Goal: Information Seeking & Learning: Check status

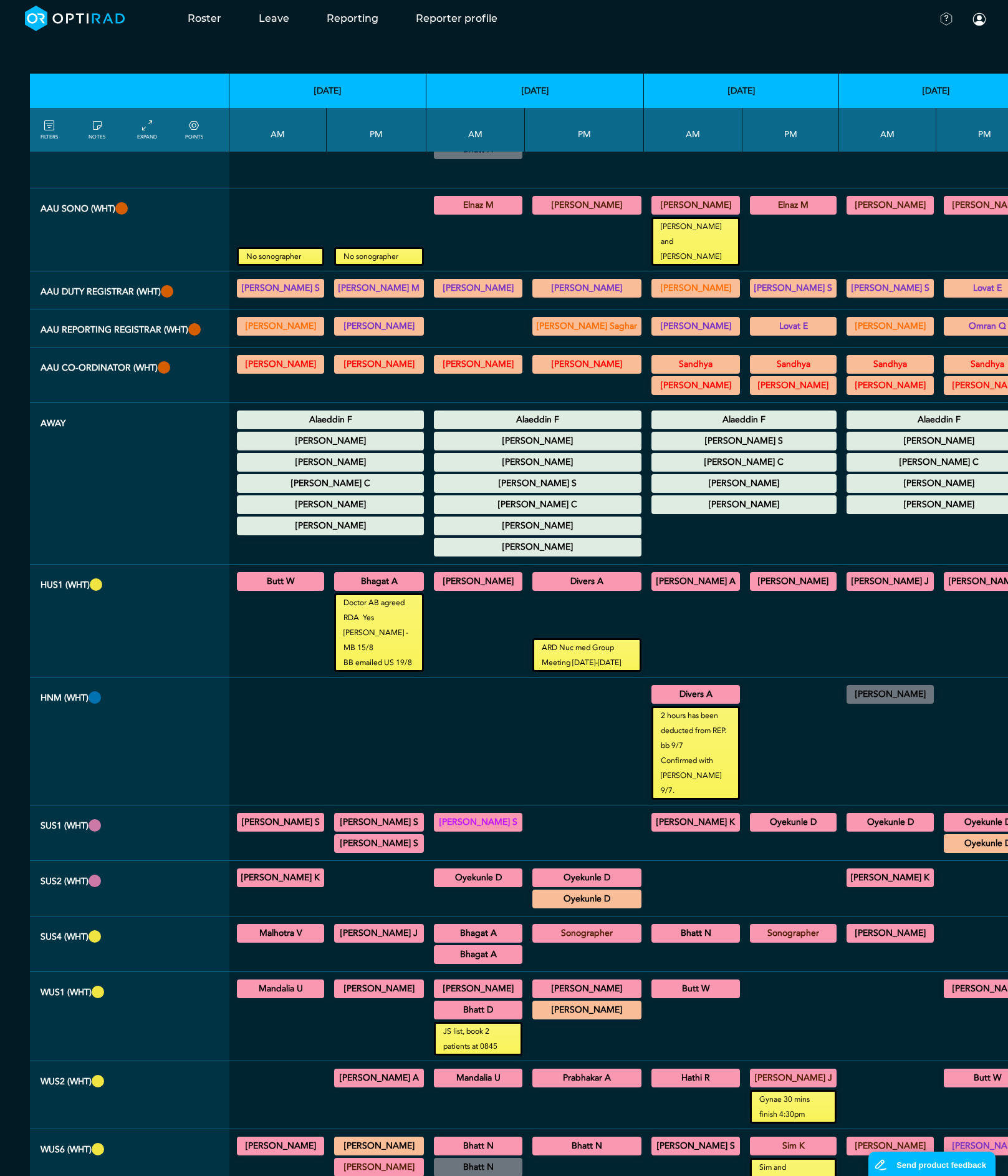
scroll to position [499, 0]
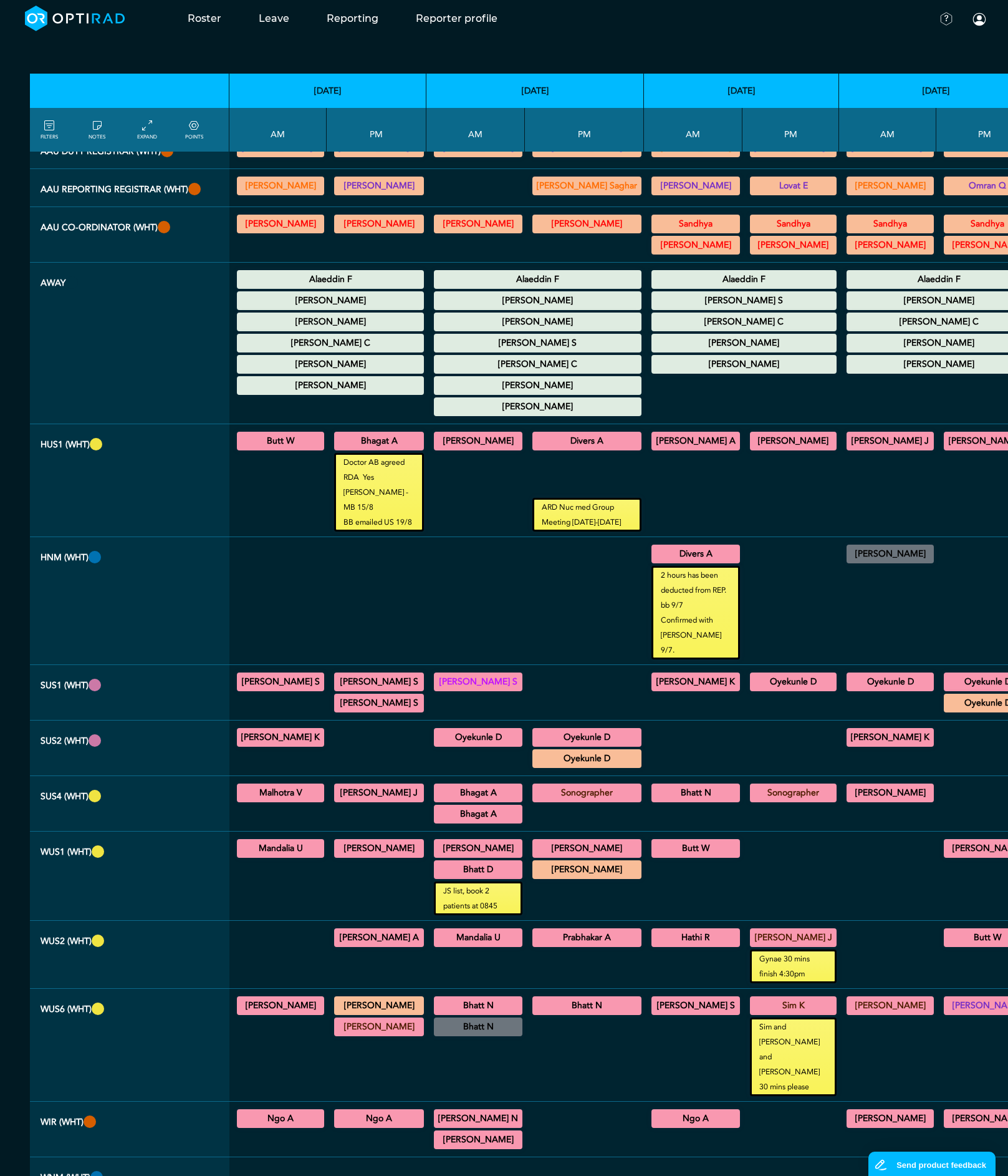
click at [478, 1132] on summary "[PERSON_NAME]" at bounding box center [478, 1140] width 85 height 15
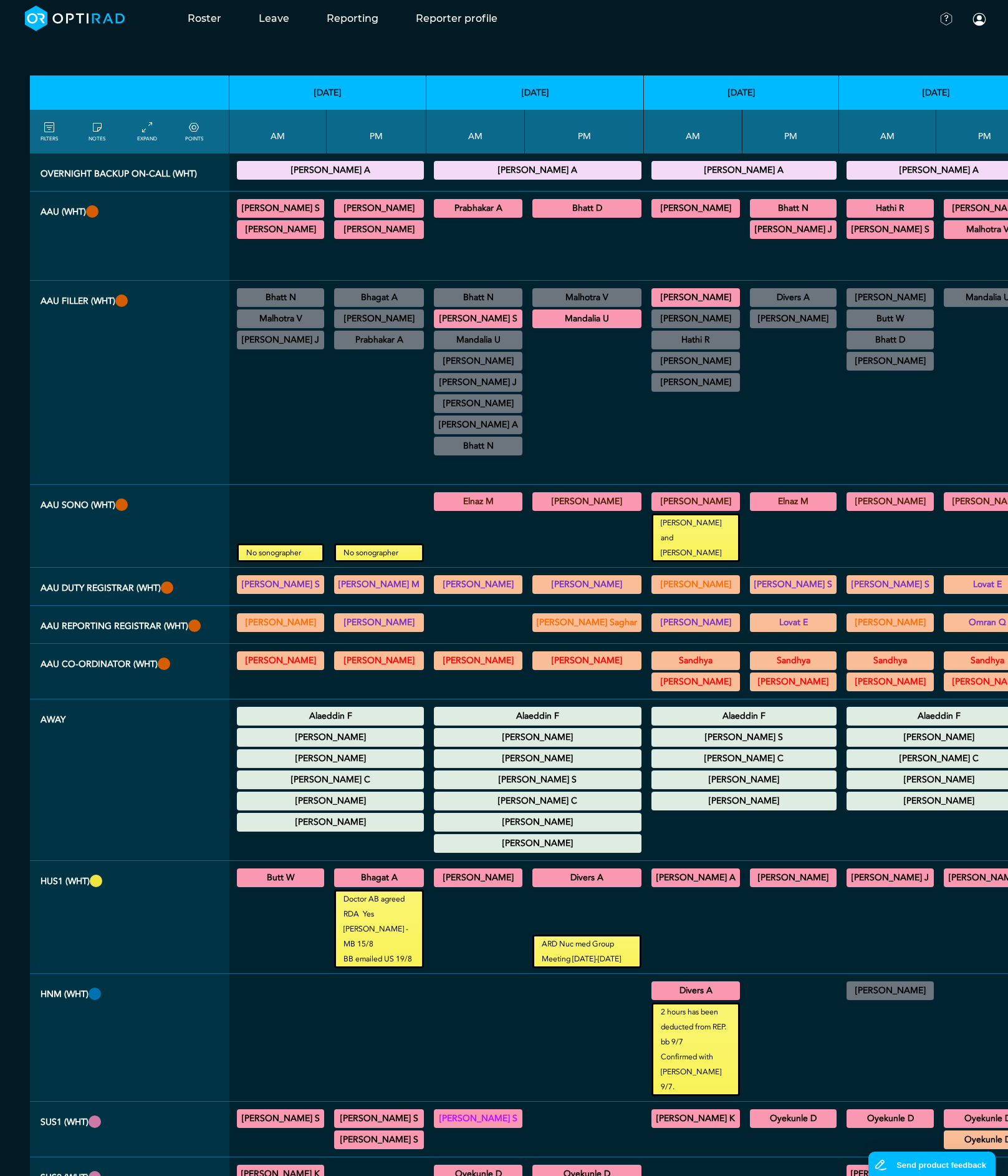
scroll to position [0, 0]
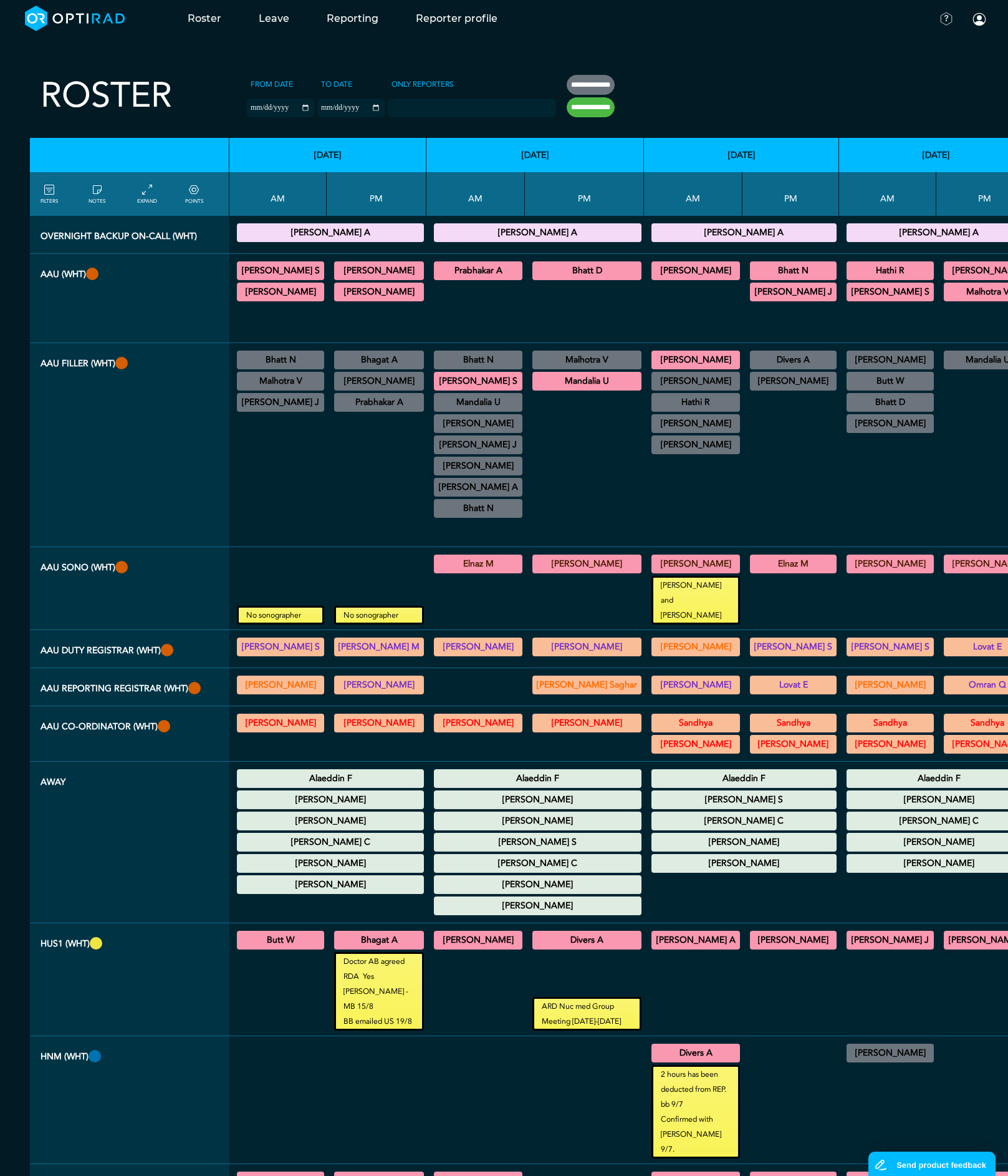
click at [479, 673] on div at bounding box center [476, 687] width 89 height 28
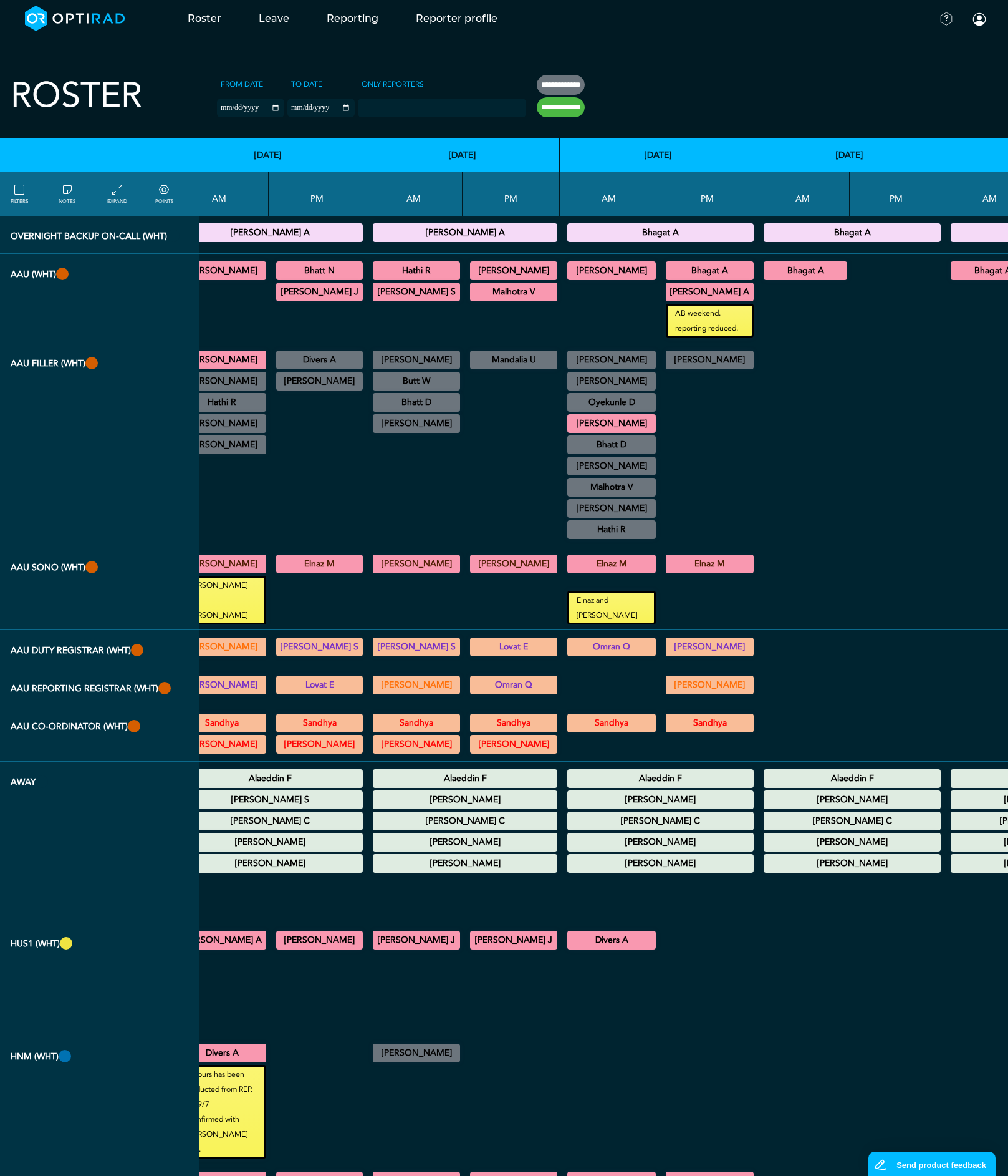
scroll to position [0, 532]
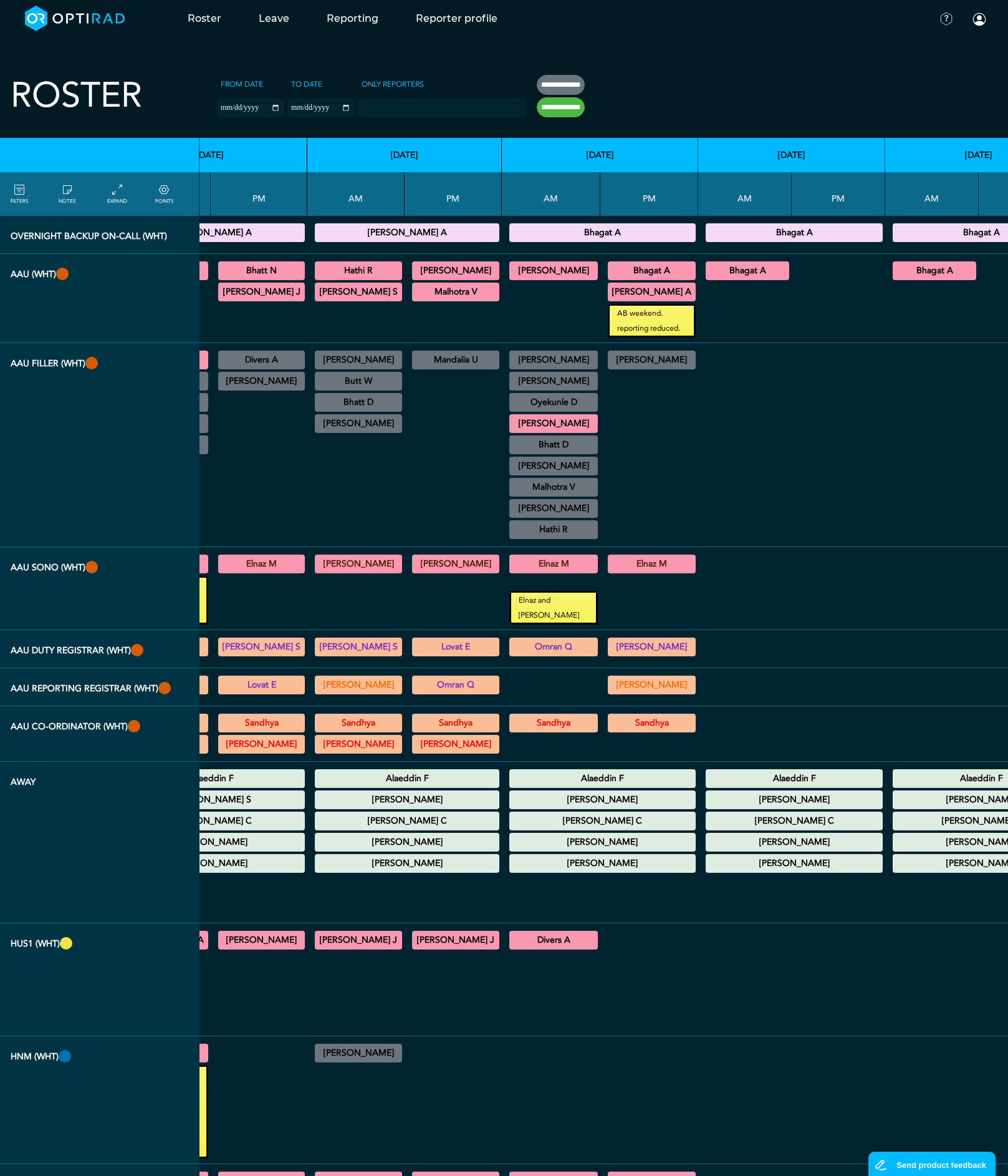
click at [511, 423] on summary "[PERSON_NAME]" at bounding box center [553, 423] width 85 height 15
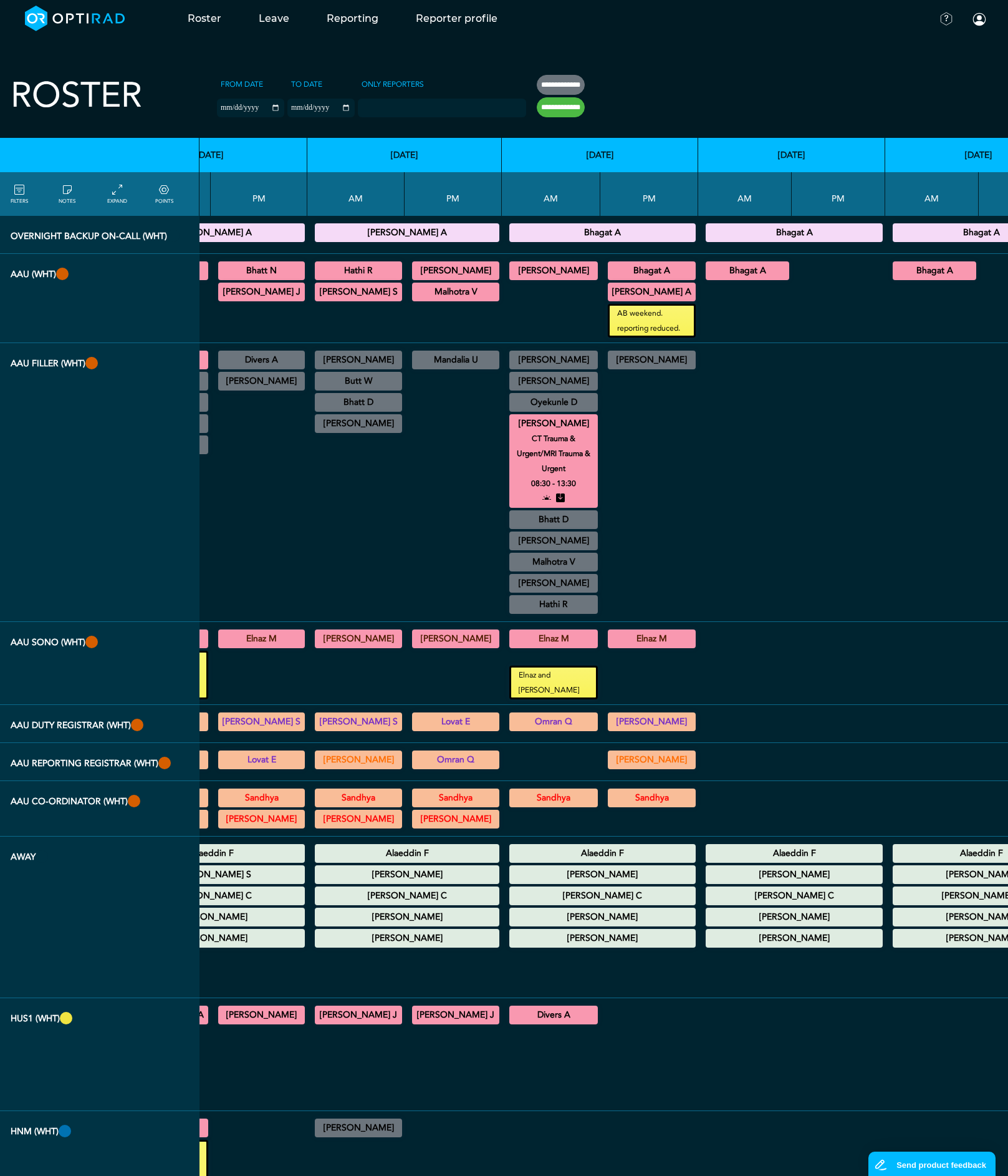
click at [511, 423] on summary "[PERSON_NAME]" at bounding box center [553, 423] width 85 height 15
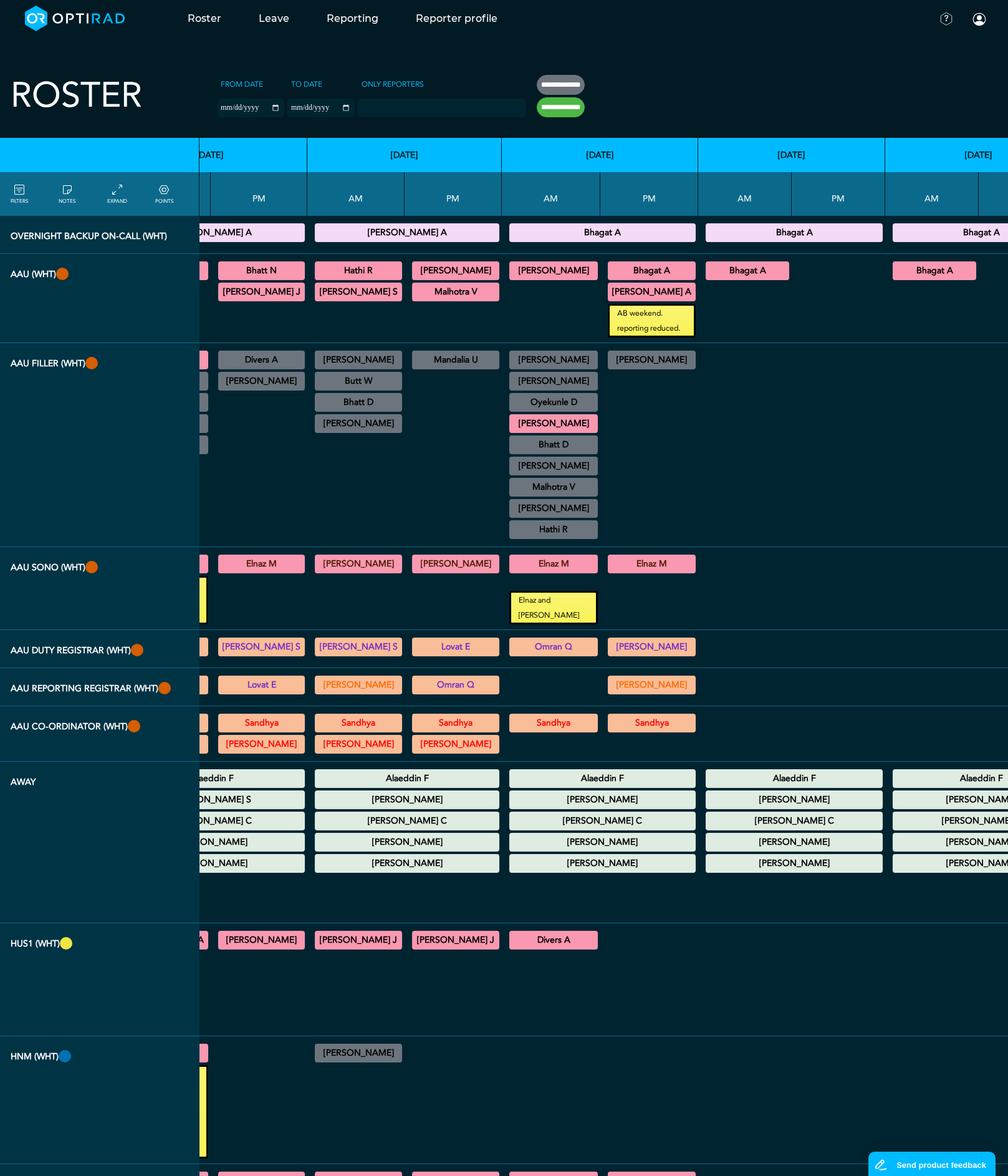
click at [511, 269] on summary "[PERSON_NAME]" at bounding box center [553, 271] width 85 height 15
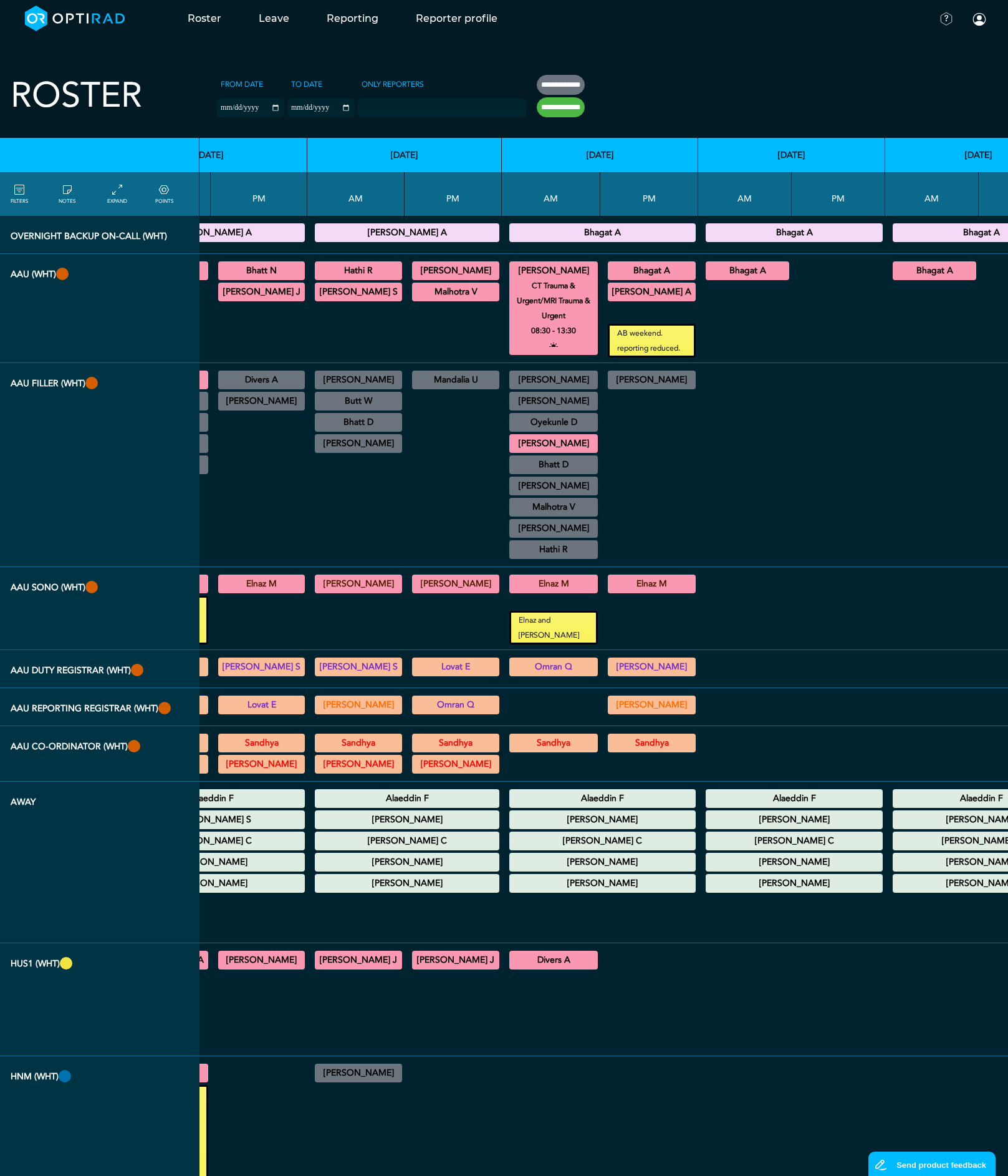
click at [511, 269] on summary "[PERSON_NAME]" at bounding box center [553, 271] width 85 height 15
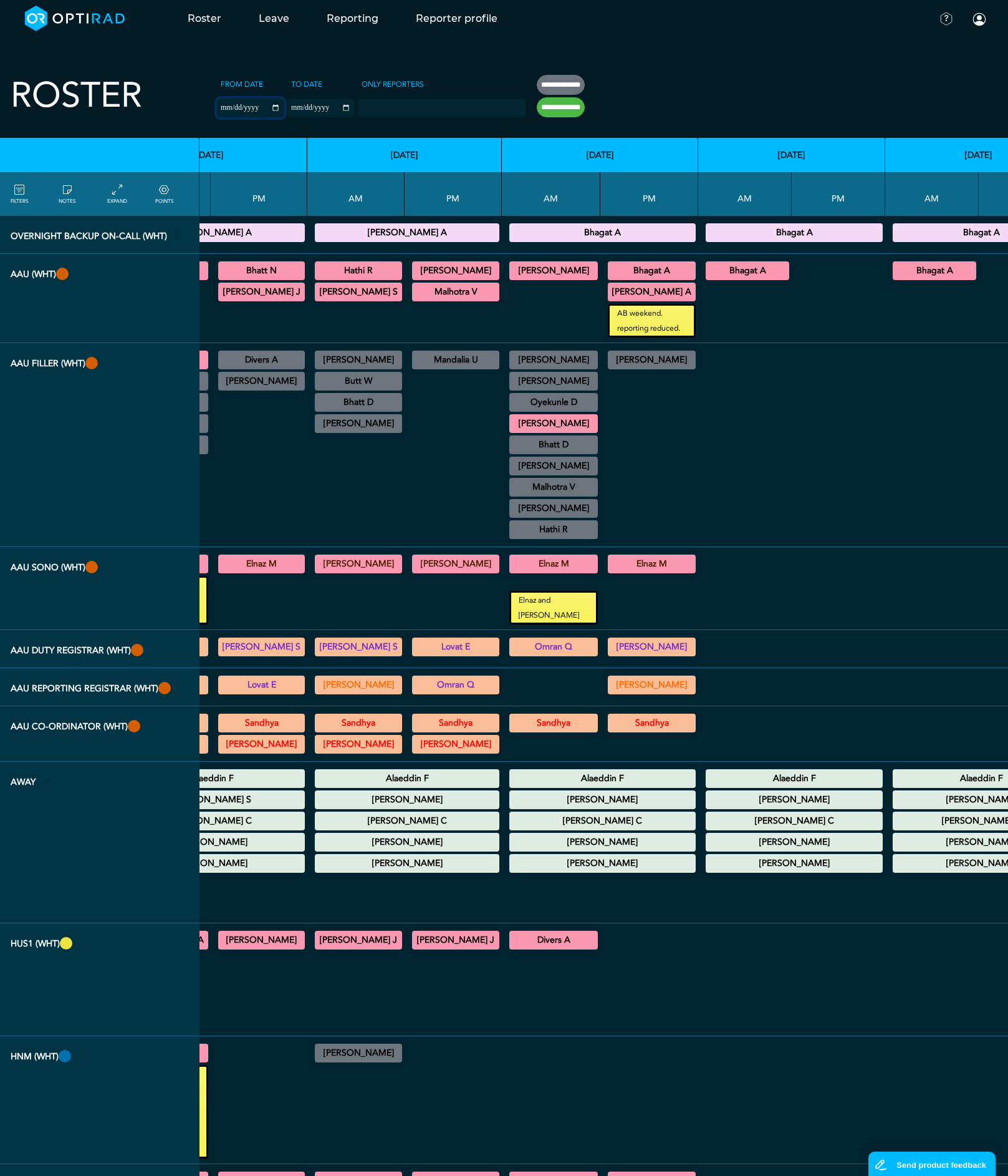
click at [225, 106] on input "**********" at bounding box center [250, 108] width 67 height 18
click at [305, 106] on input "**********" at bounding box center [321, 108] width 67 height 18
type input "**********"
click at [537, 113] on input "**********" at bounding box center [560, 107] width 48 height 20
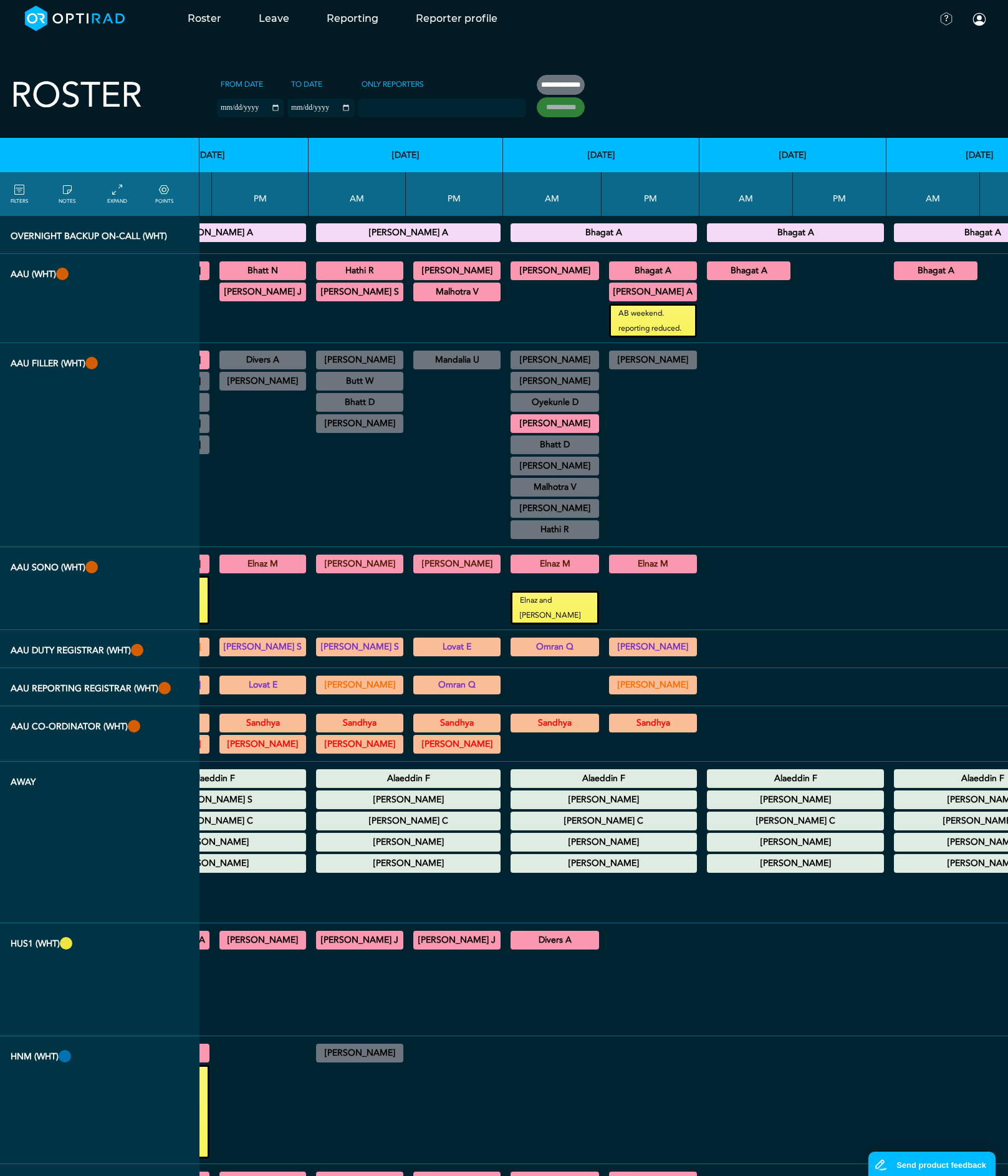
type input "**********"
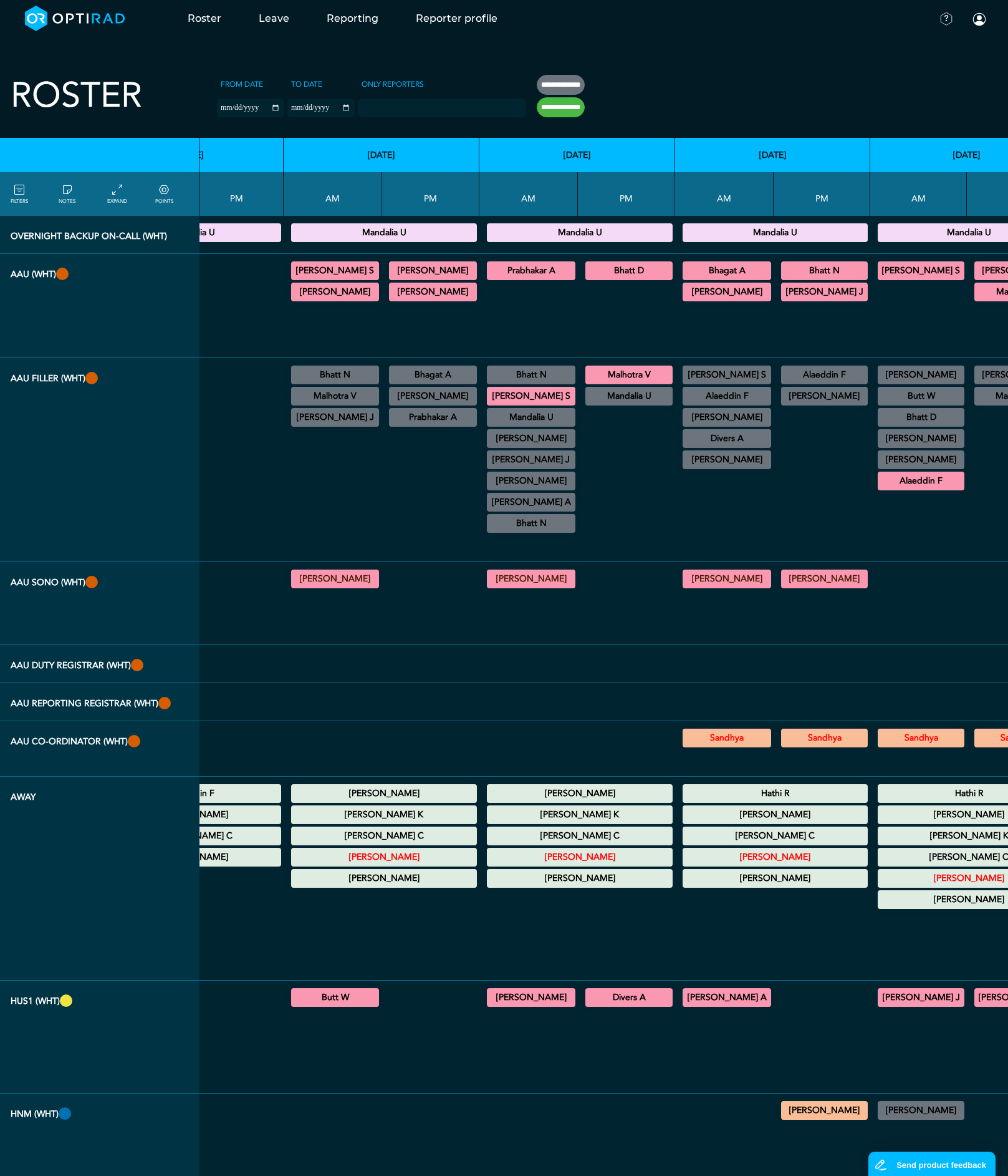
scroll to position [0, 2503]
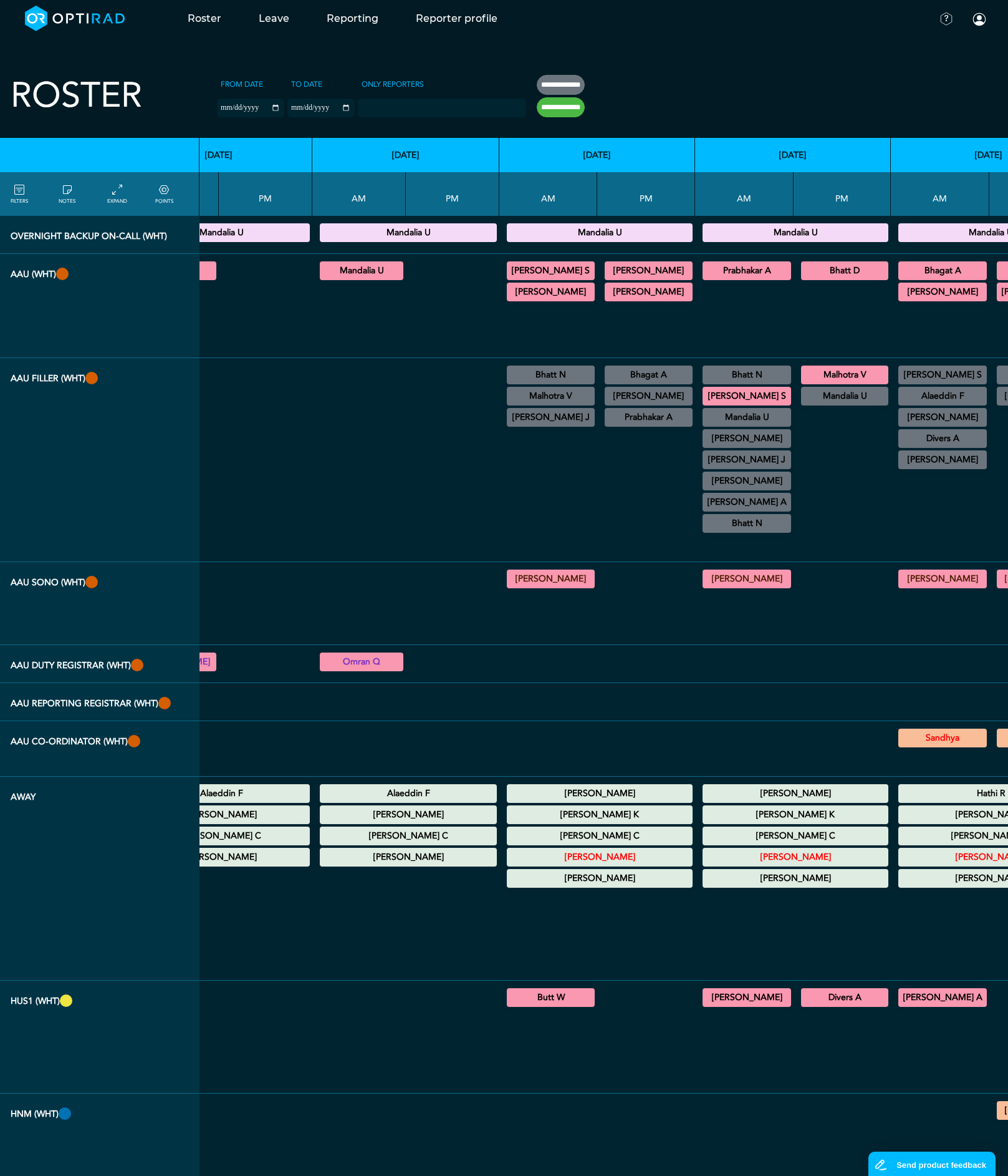
click at [509, 786] on summary "[PERSON_NAME]" at bounding box center [600, 793] width 182 height 15
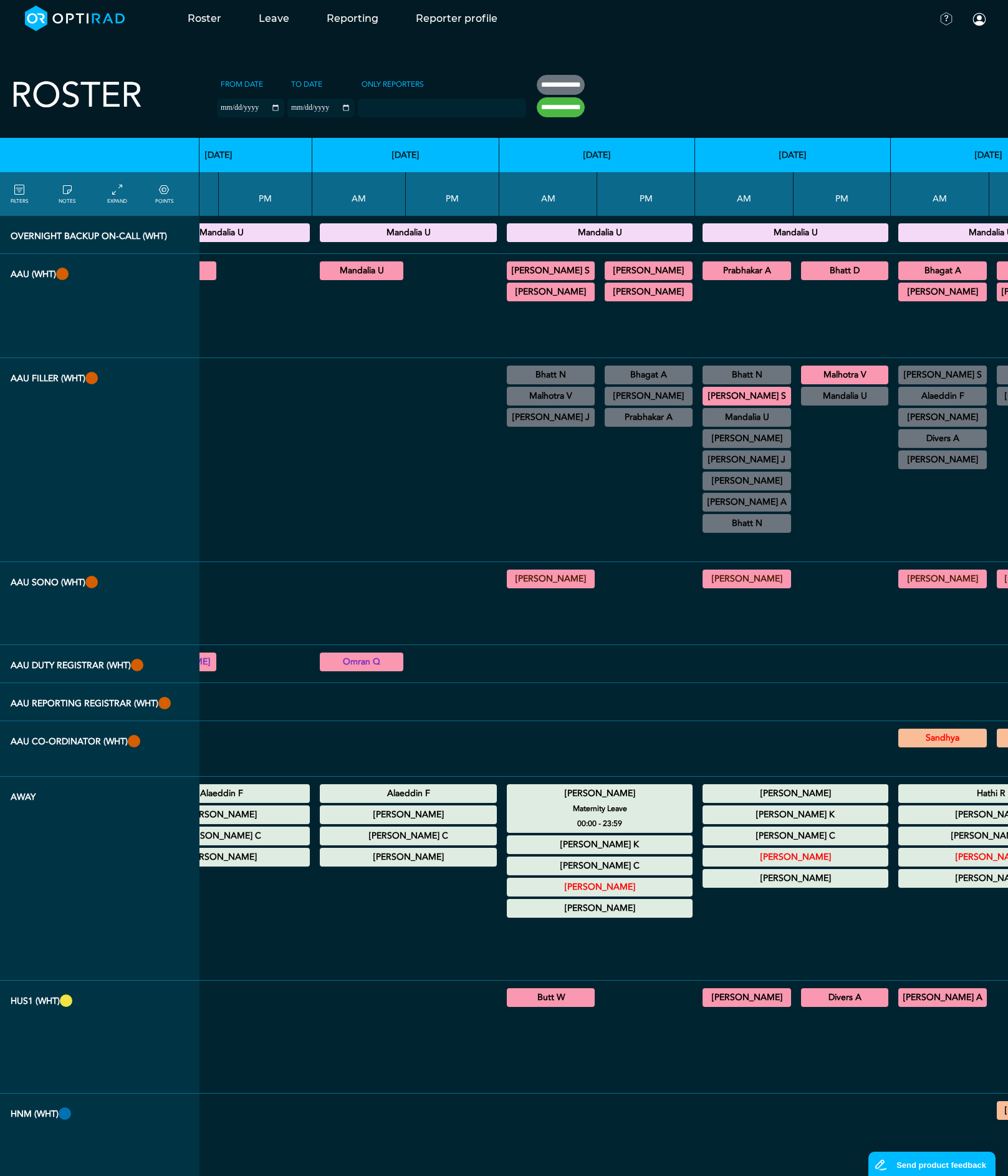
click at [509, 786] on summary "[PERSON_NAME]" at bounding box center [600, 793] width 182 height 15
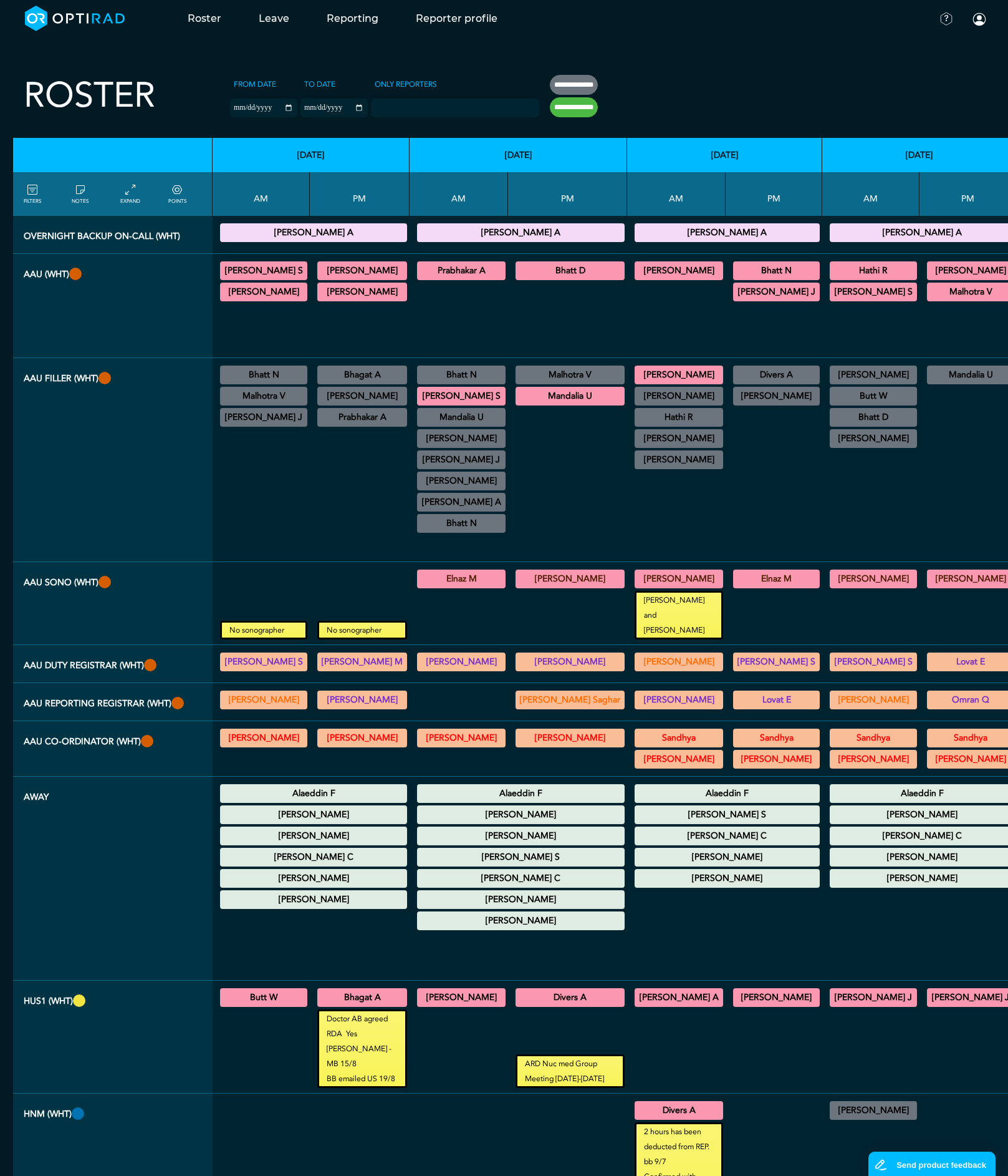
scroll to position [0, 0]
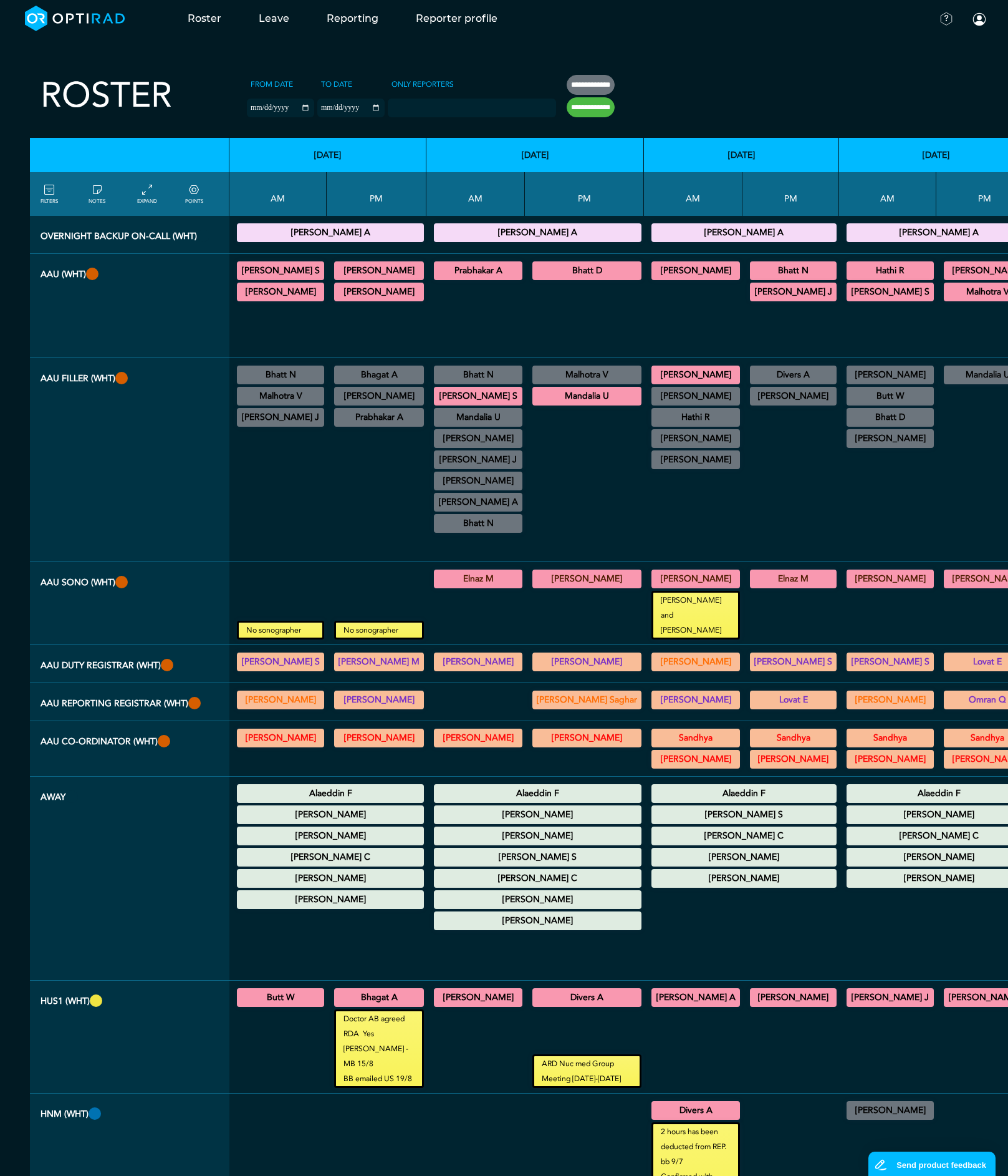
click at [517, 826] on div "[PERSON_NAME] Annual Leave 00:00 - 23:59" at bounding box center [537, 835] width 207 height 18
click at [520, 828] on summary "[PERSON_NAME]" at bounding box center [537, 836] width 204 height 15
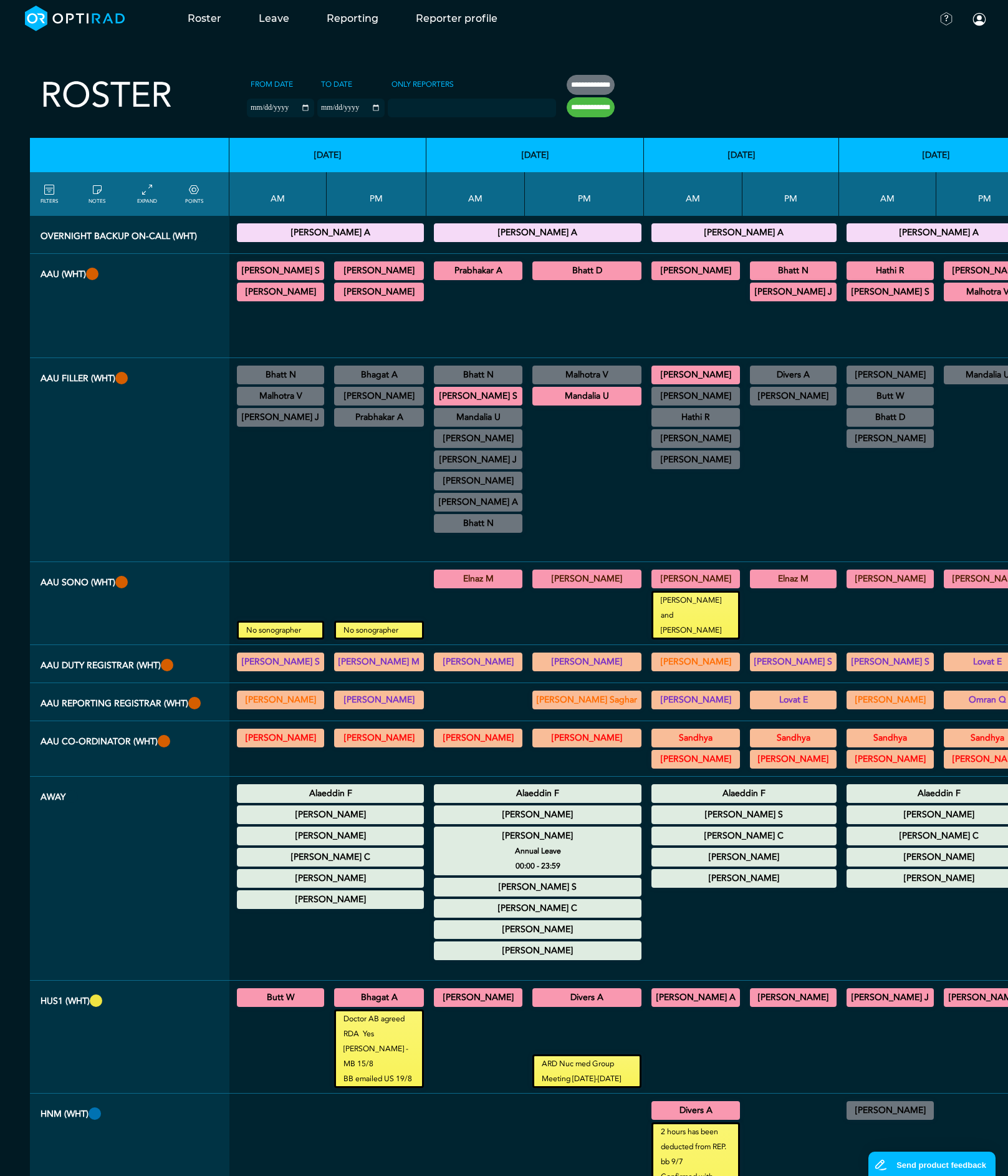
click at [553, 828] on summary "[PERSON_NAME]" at bounding box center [537, 836] width 204 height 15
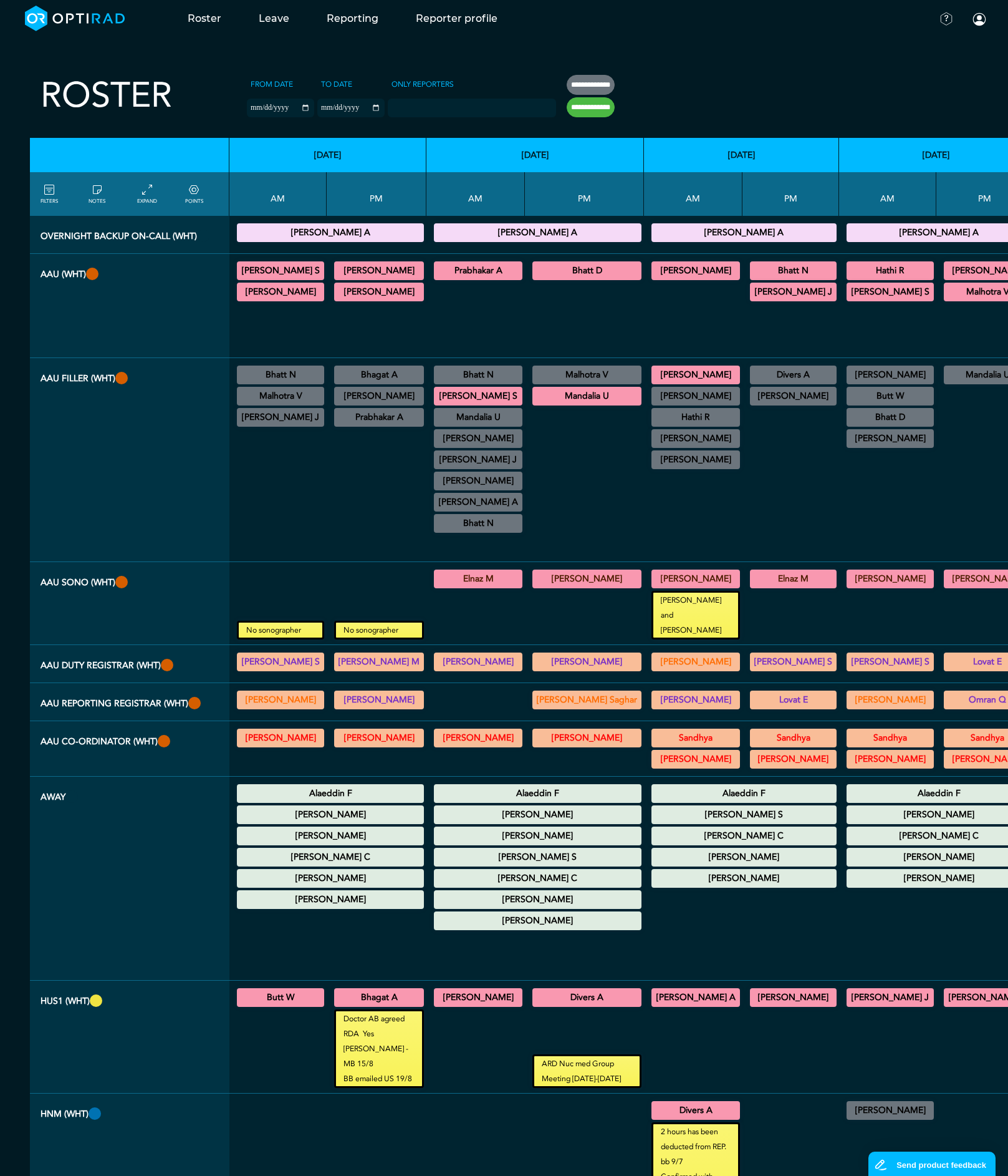
click at [902, 807] on summary "[PERSON_NAME]" at bounding box center [939, 815] width 181 height 15
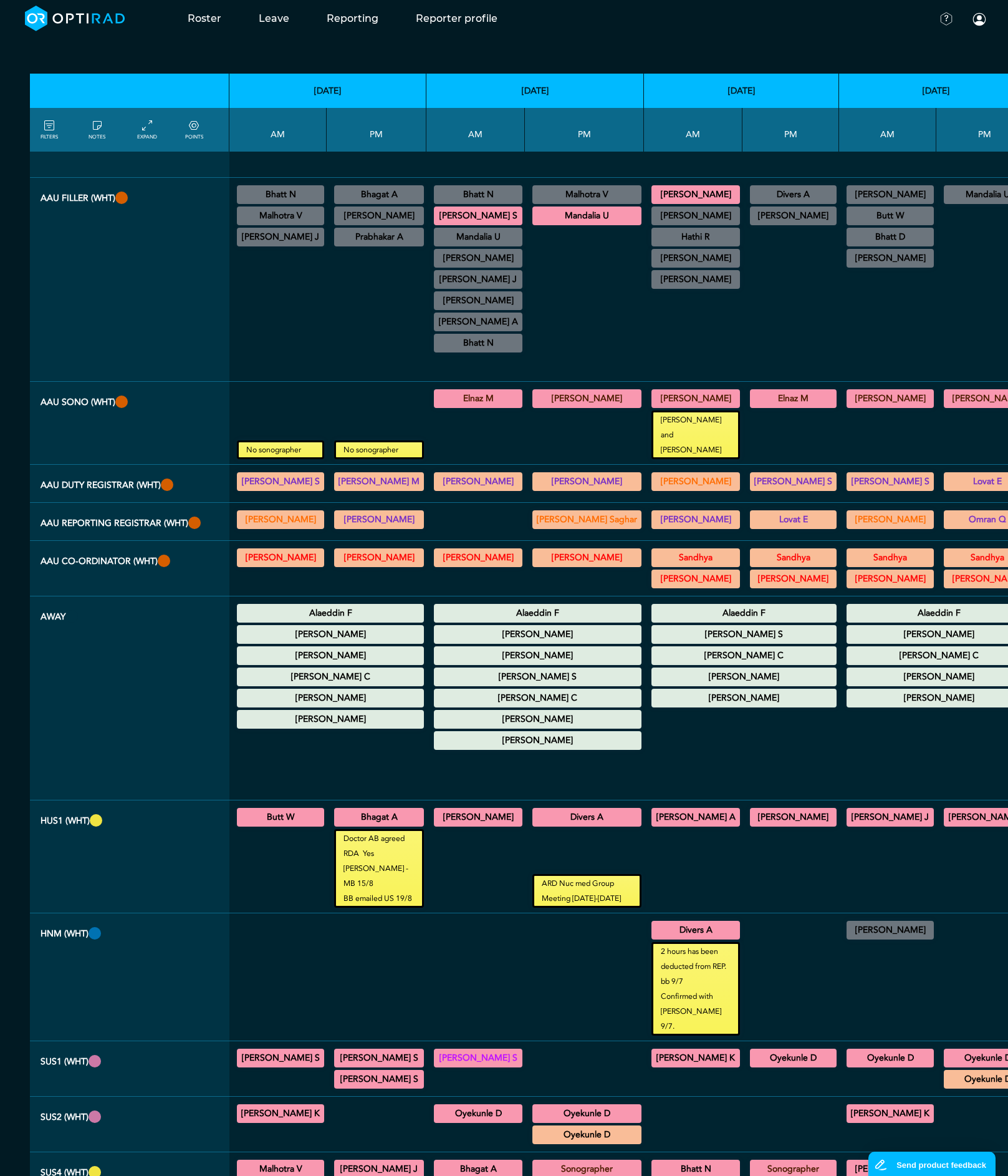
scroll to position [187, 0]
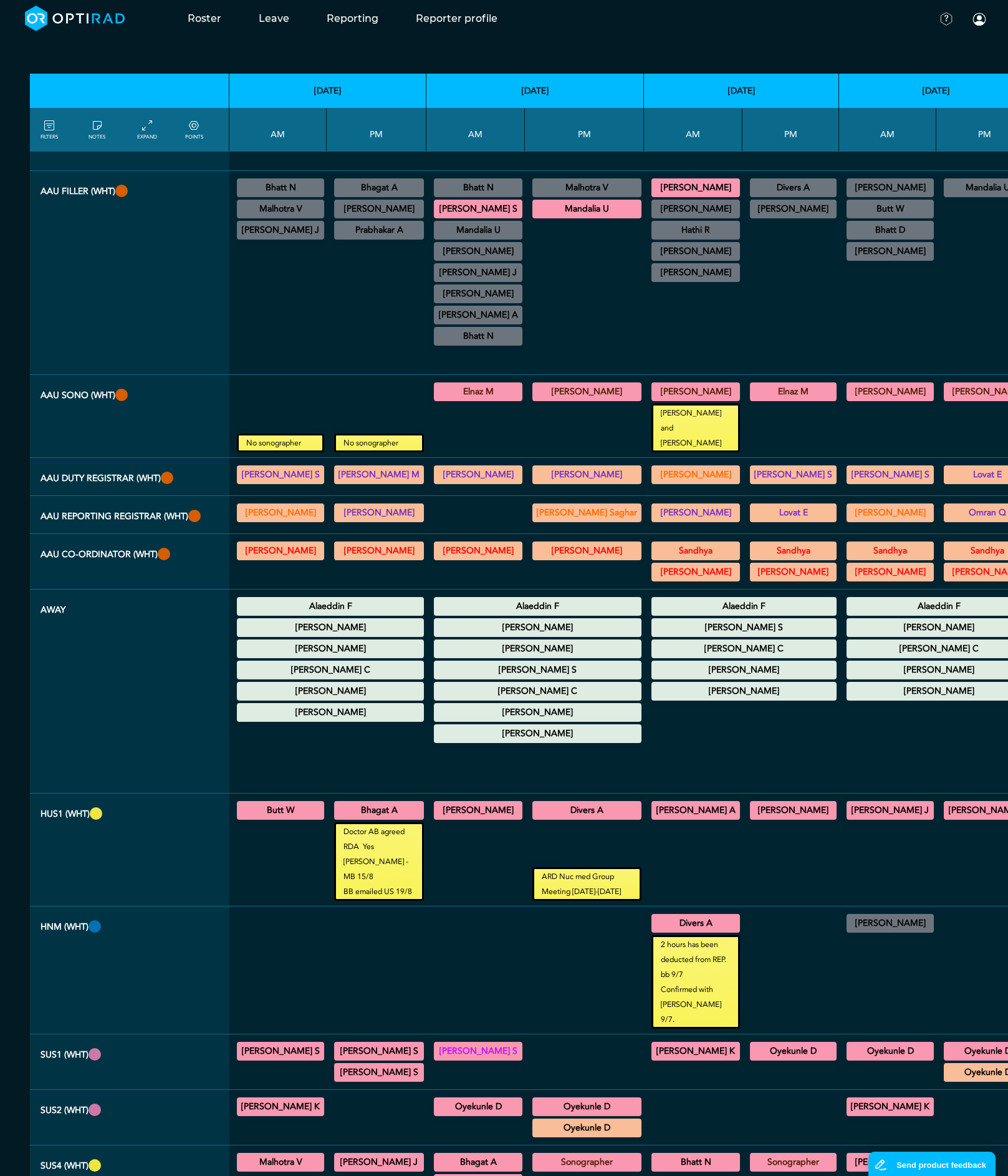
click at [387, 802] on summary "Bhagat A" at bounding box center [379, 810] width 86 height 15
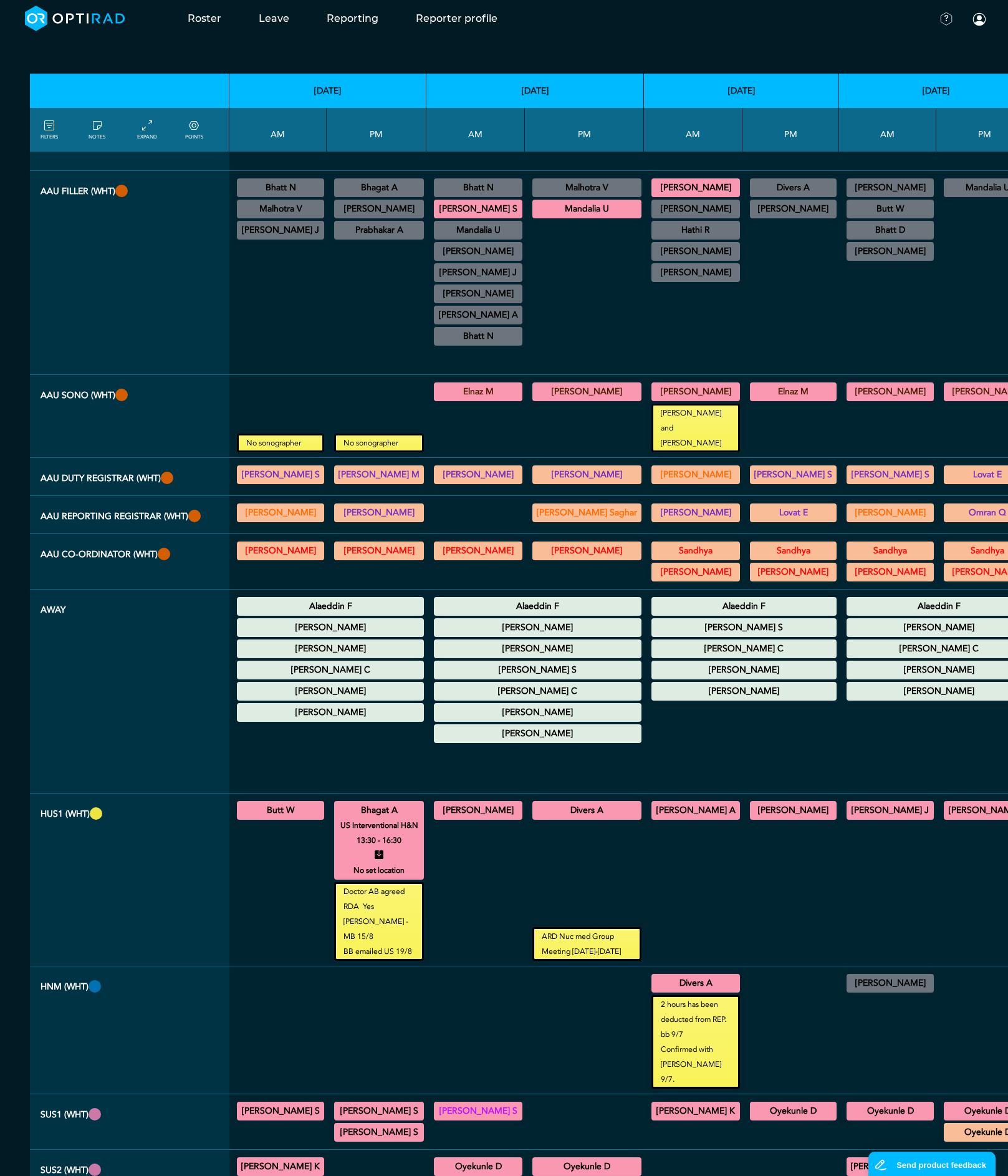
click at [387, 802] on summary "Bhagat A" at bounding box center [379, 810] width 86 height 15
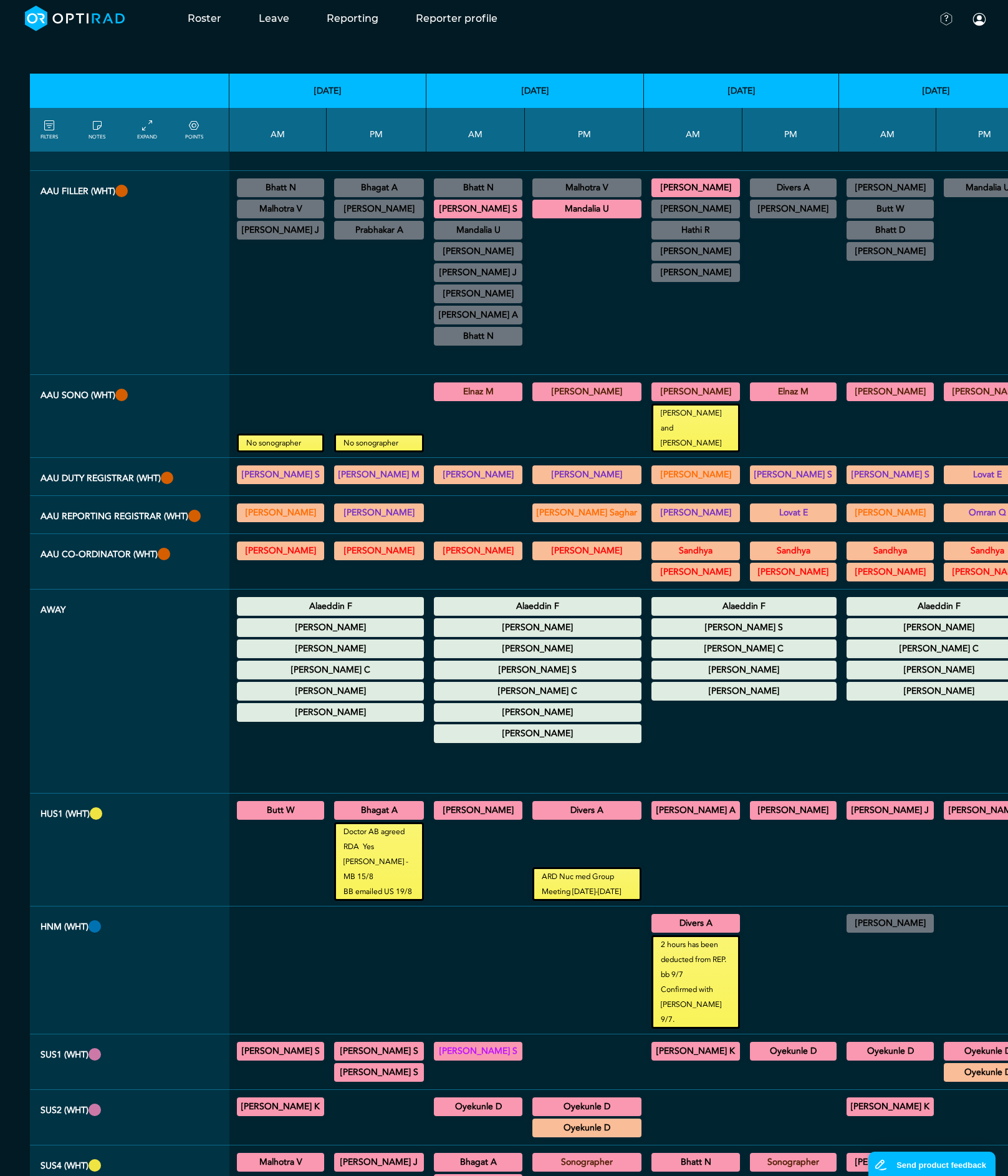
click at [300, 802] on summary "Butt W" at bounding box center [280, 810] width 83 height 15
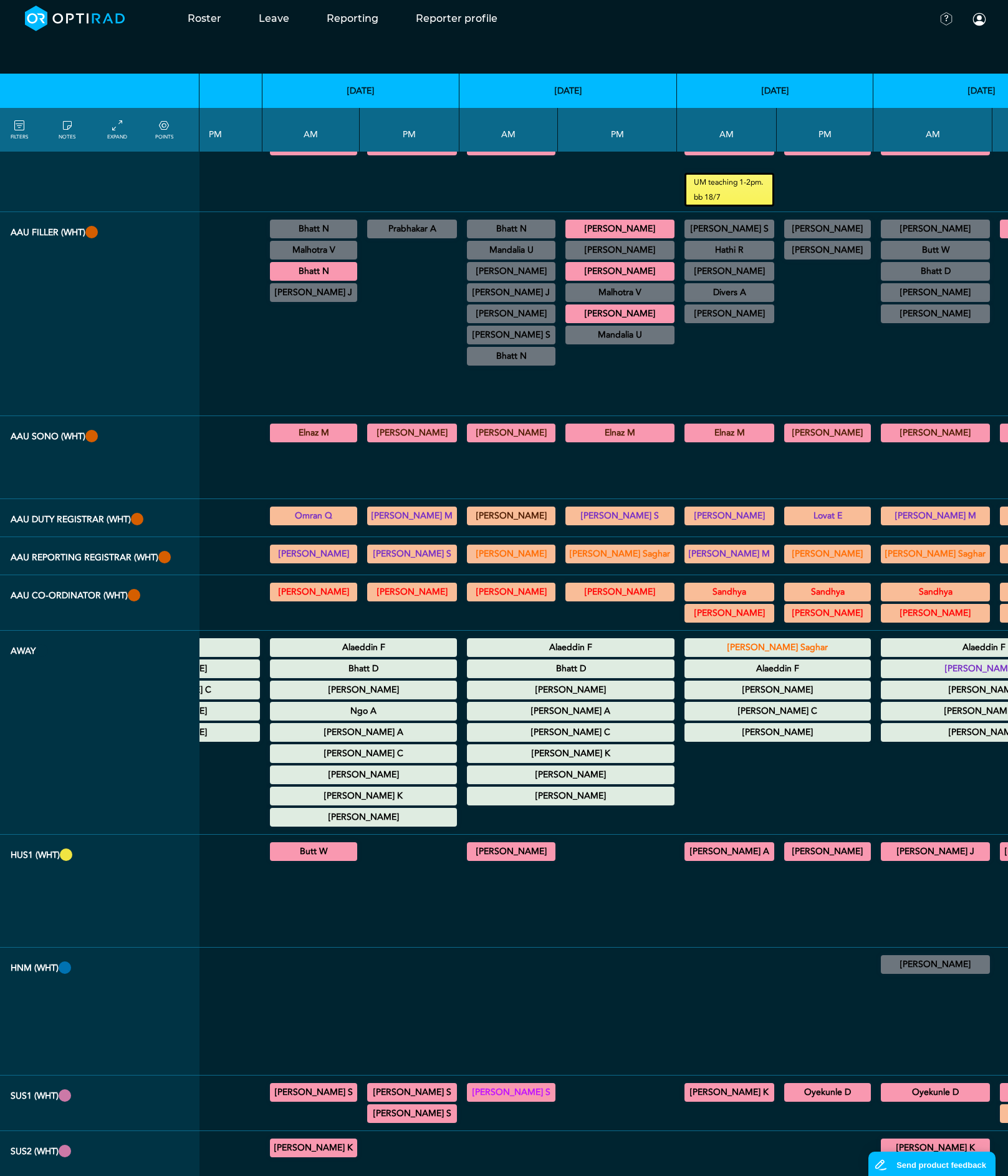
scroll to position [125, 1342]
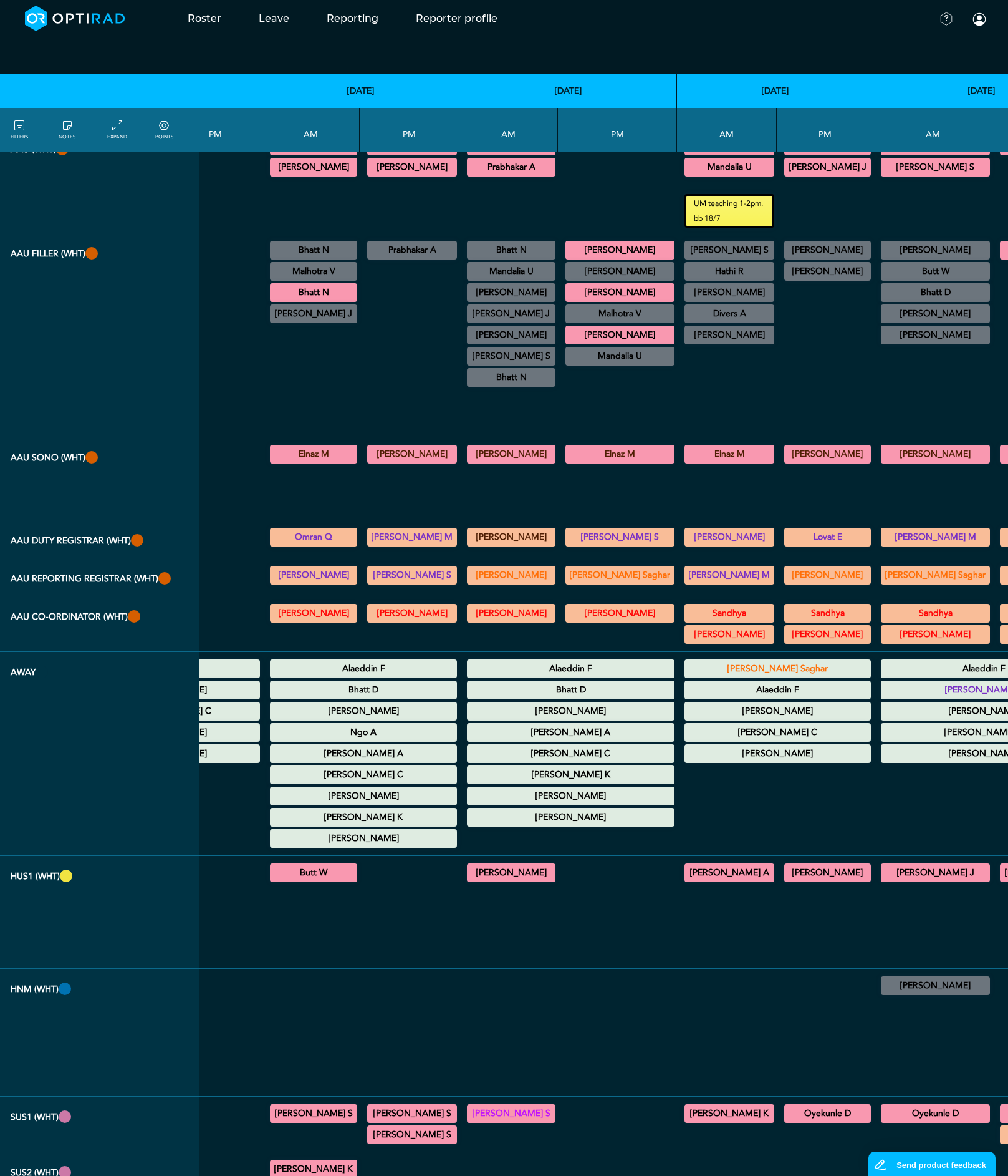
click at [325, 704] on summary "[PERSON_NAME]" at bounding box center [364, 711] width 184 height 15
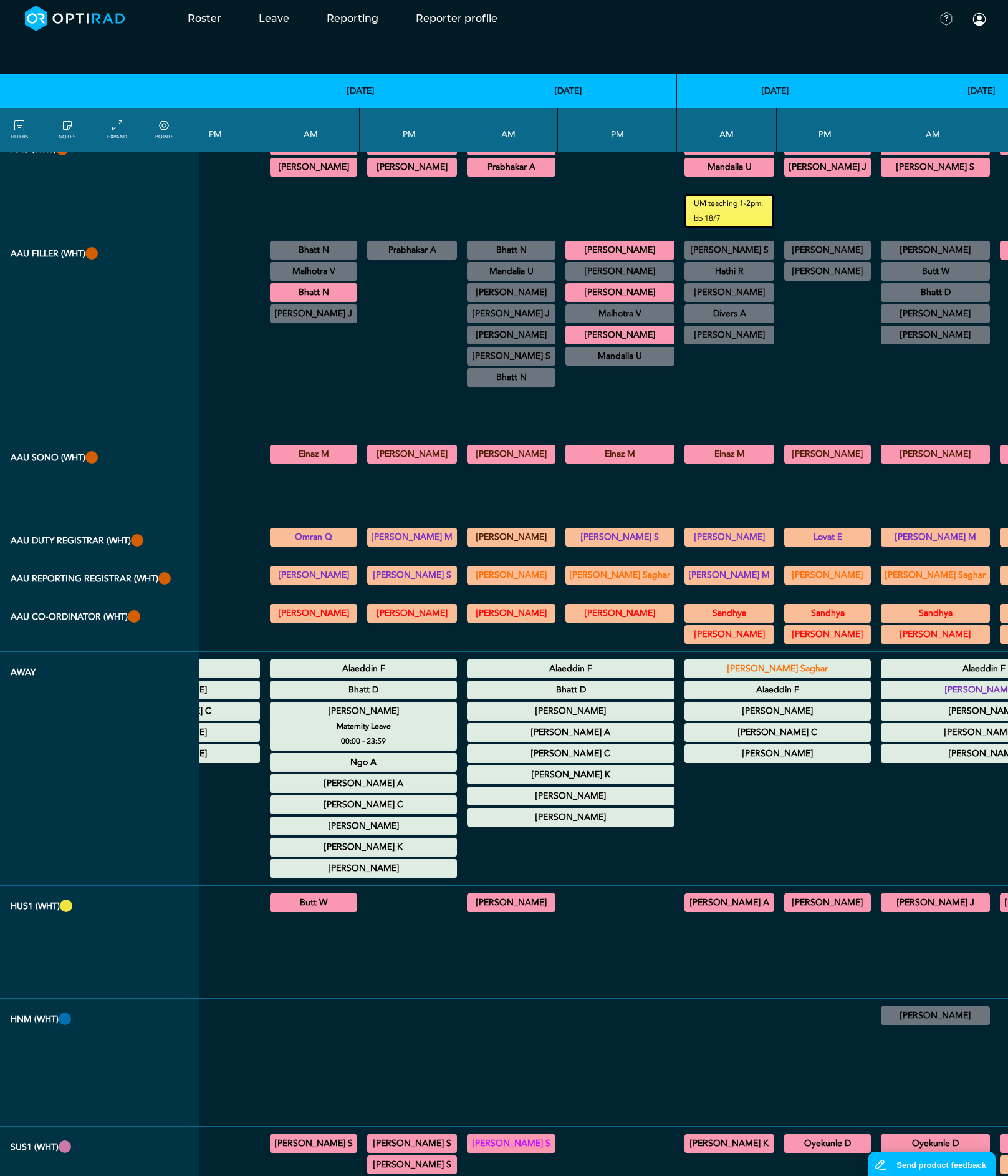
click at [342, 704] on summary "[PERSON_NAME]" at bounding box center [364, 711] width 184 height 15
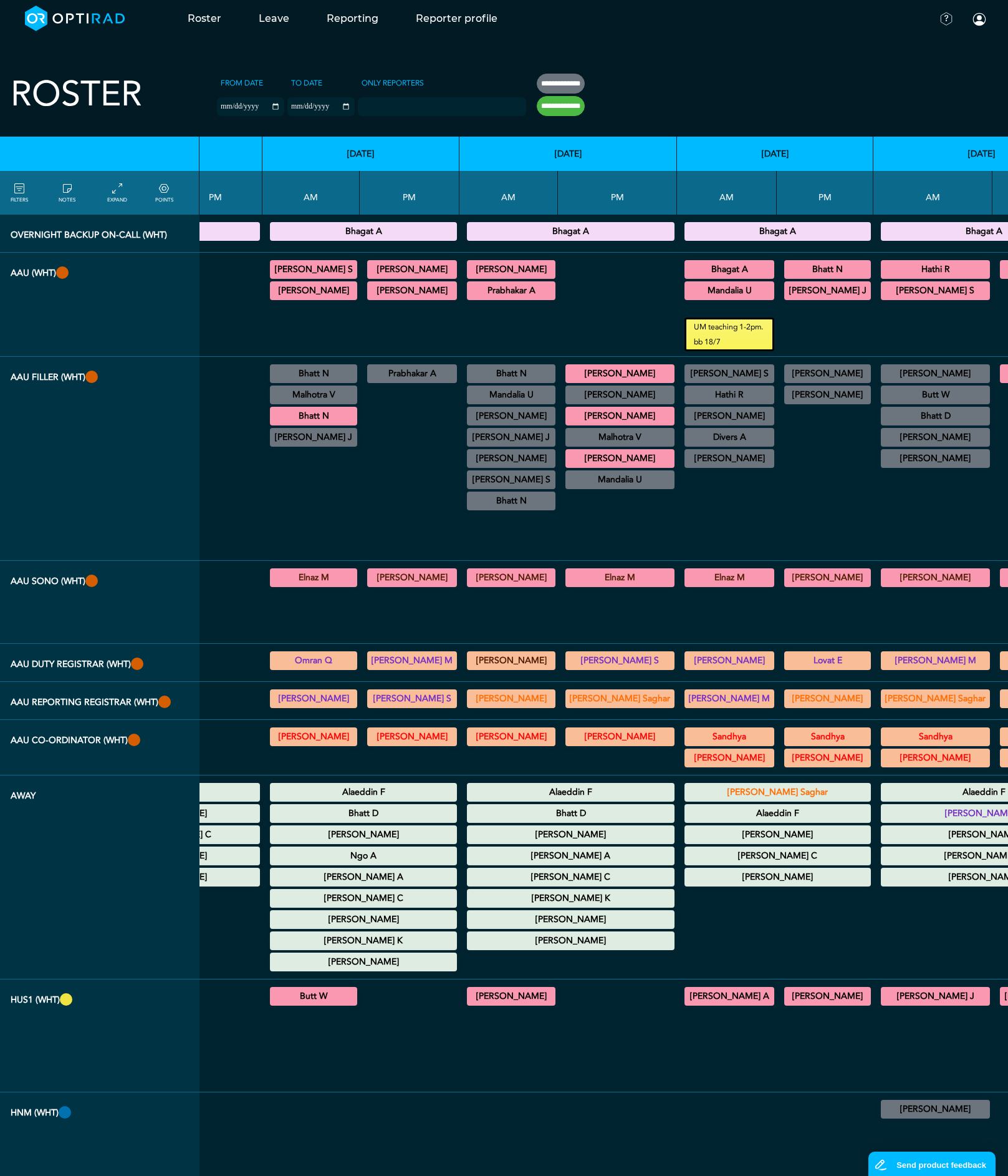
scroll to position [0, 1342]
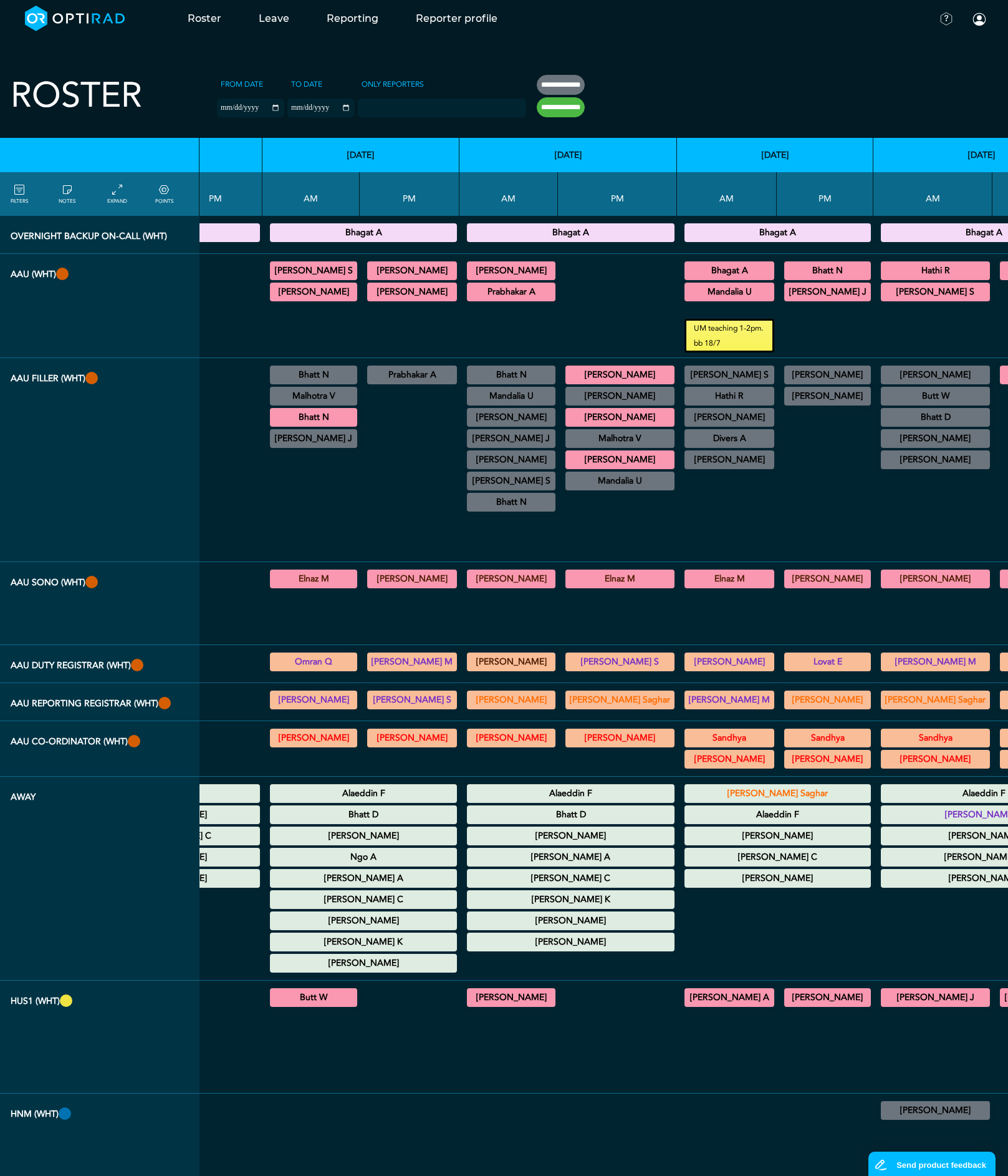
click at [503, 807] on summary "Bhatt D" at bounding box center [571, 815] width 204 height 15
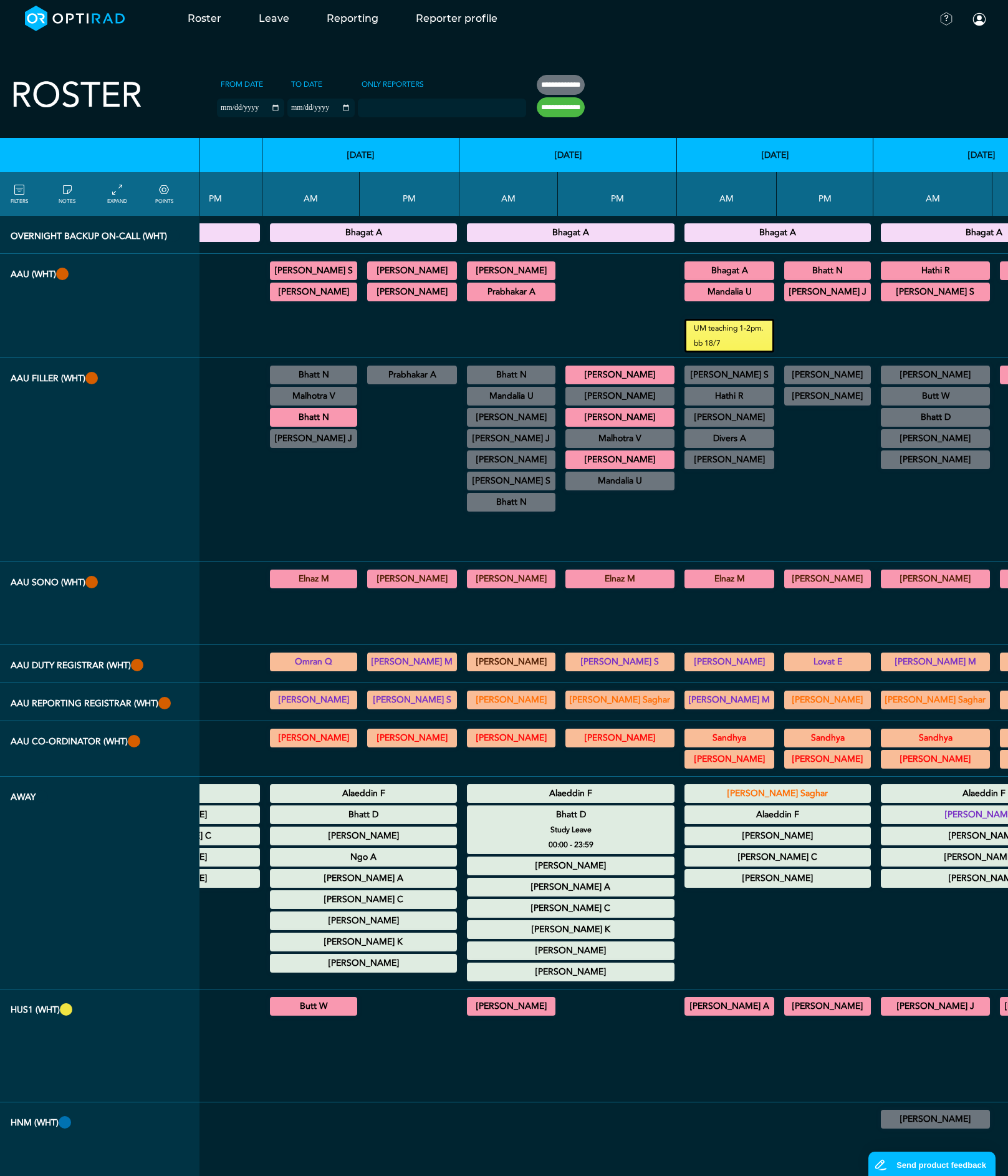
click at [503, 807] on summary "Bhatt D" at bounding box center [571, 815] width 204 height 15
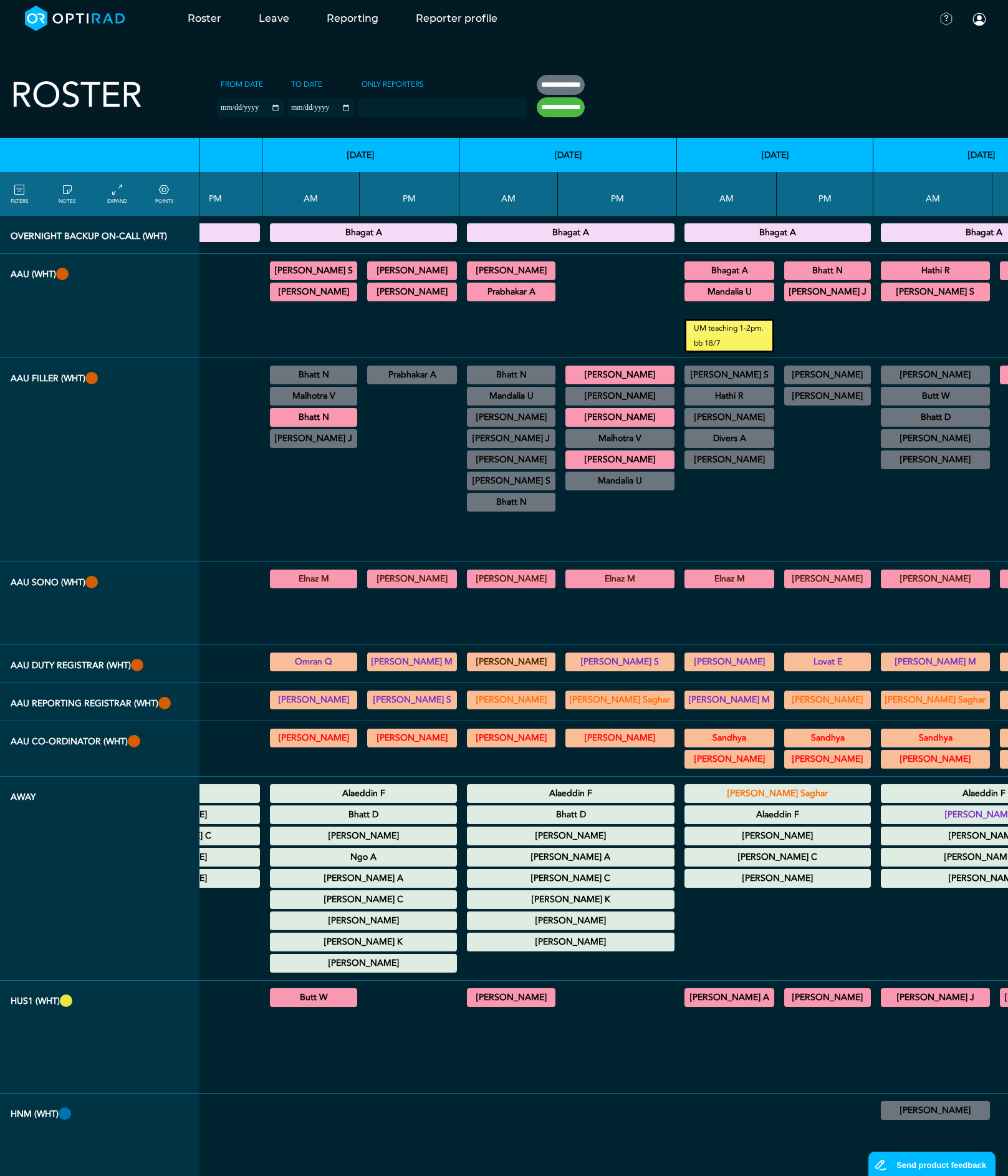
click at [334, 807] on summary "Bhatt D" at bounding box center [364, 815] width 184 height 15
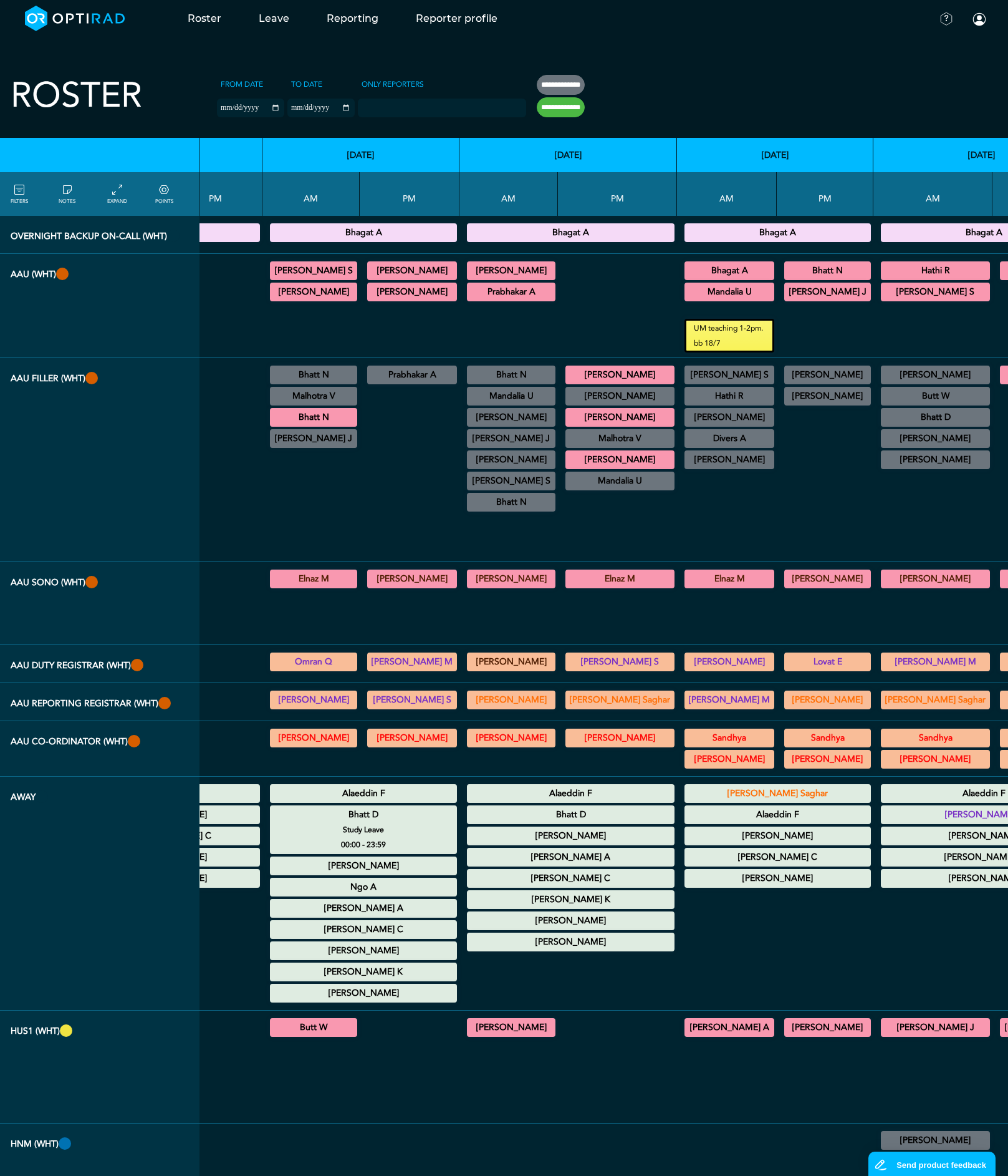
click at [334, 807] on summary "Bhatt D" at bounding box center [364, 815] width 184 height 15
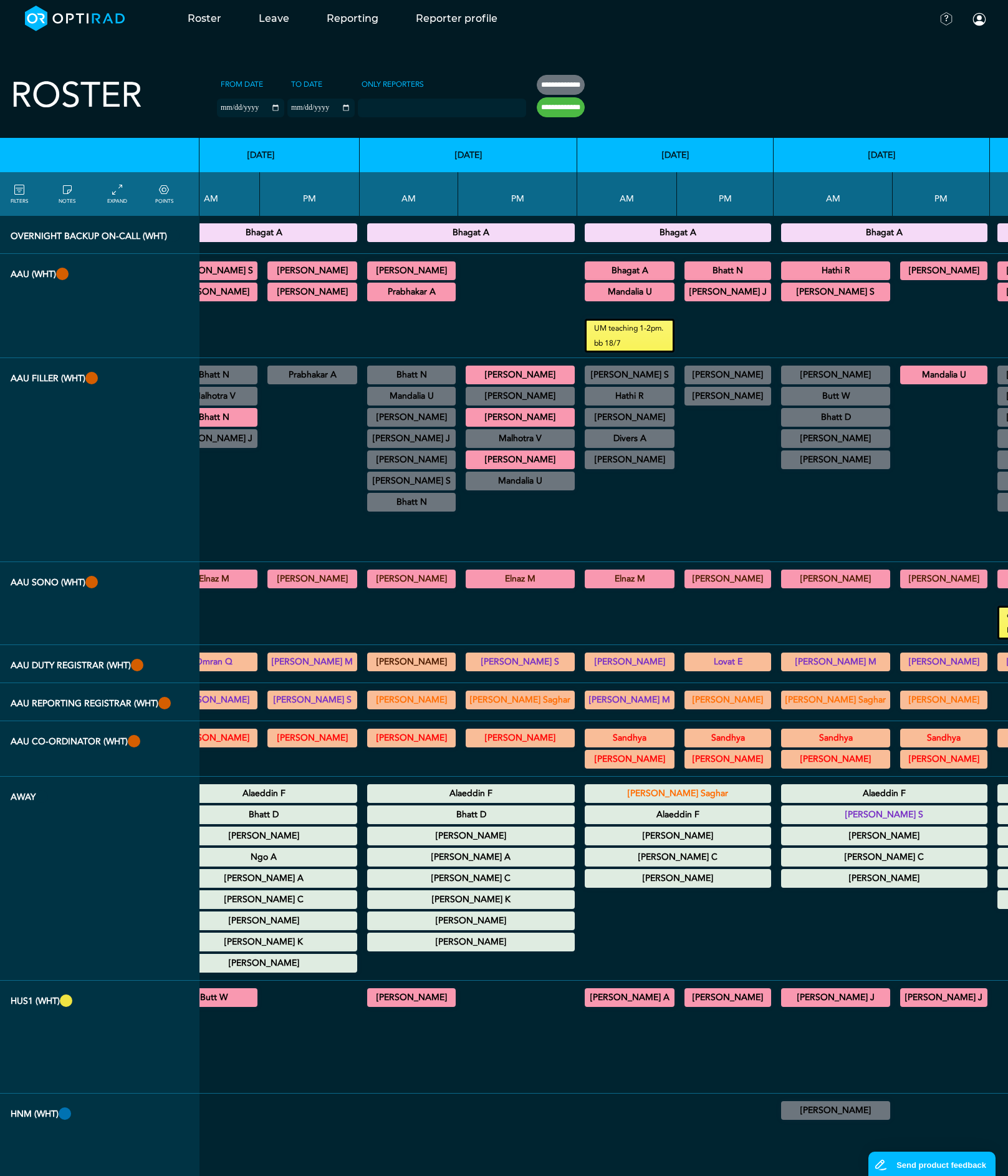
scroll to position [0, 1631]
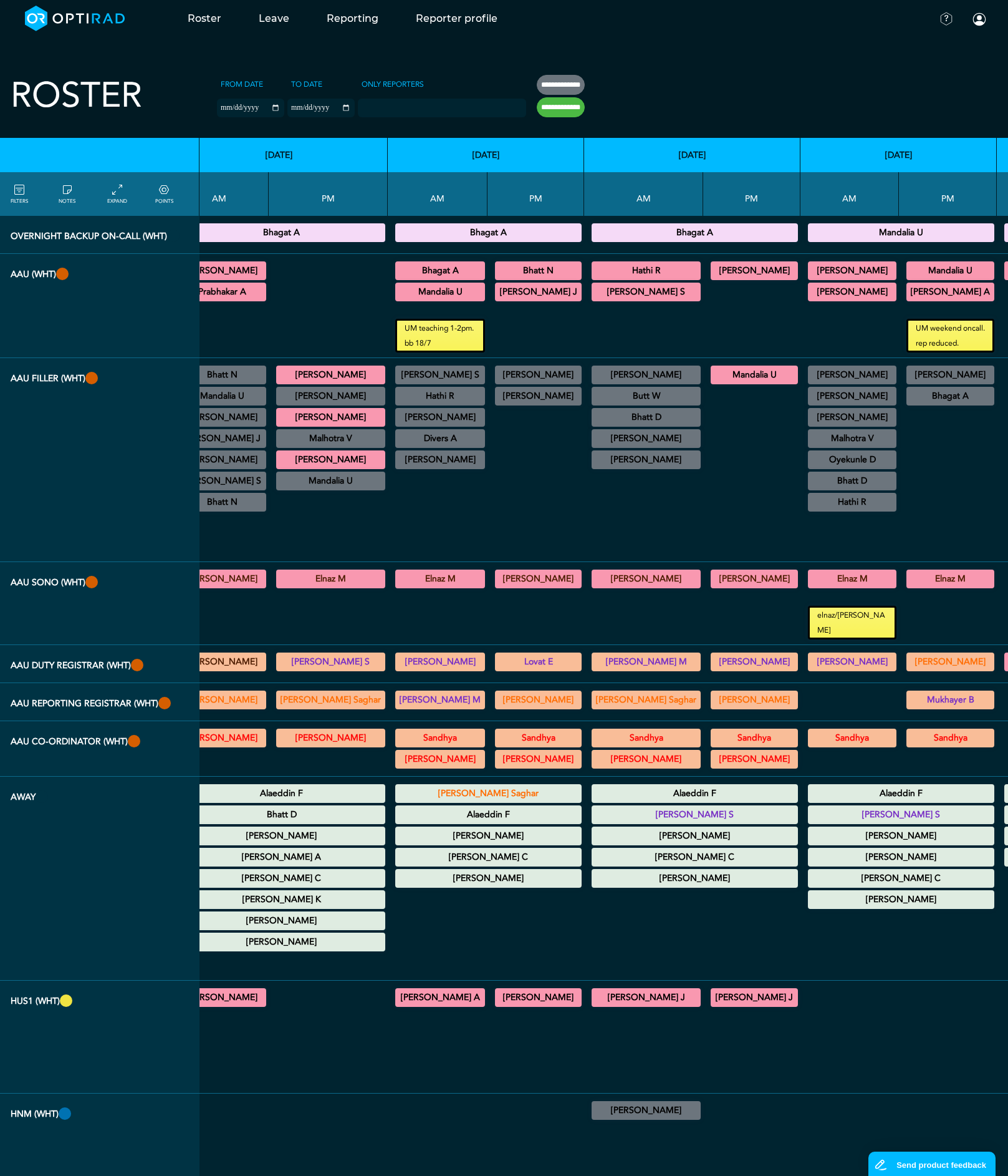
click at [594, 807] on summary "[PERSON_NAME] S" at bounding box center [695, 815] width 203 height 15
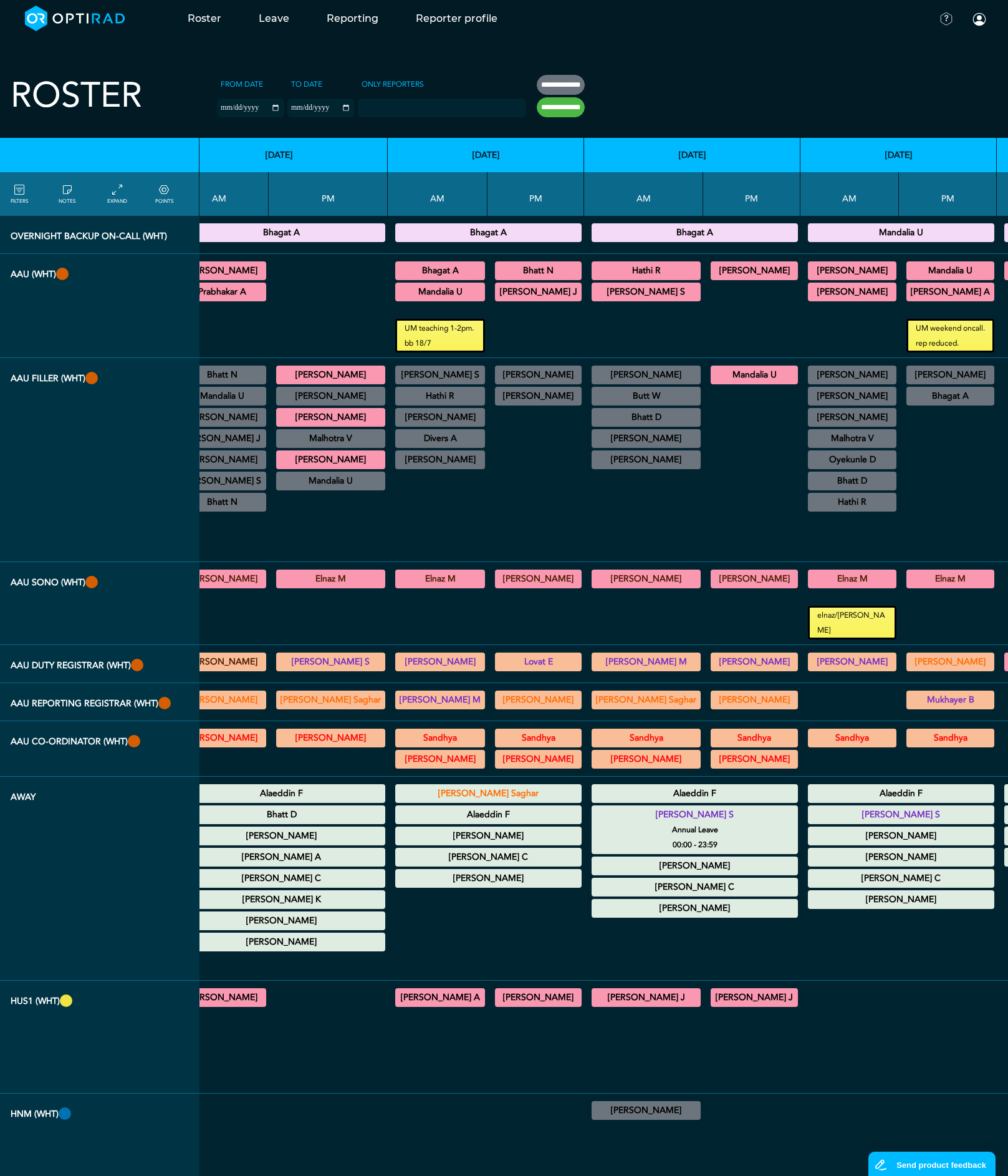
click at [810, 807] on summary "[PERSON_NAME] S" at bounding box center [901, 815] width 183 height 15
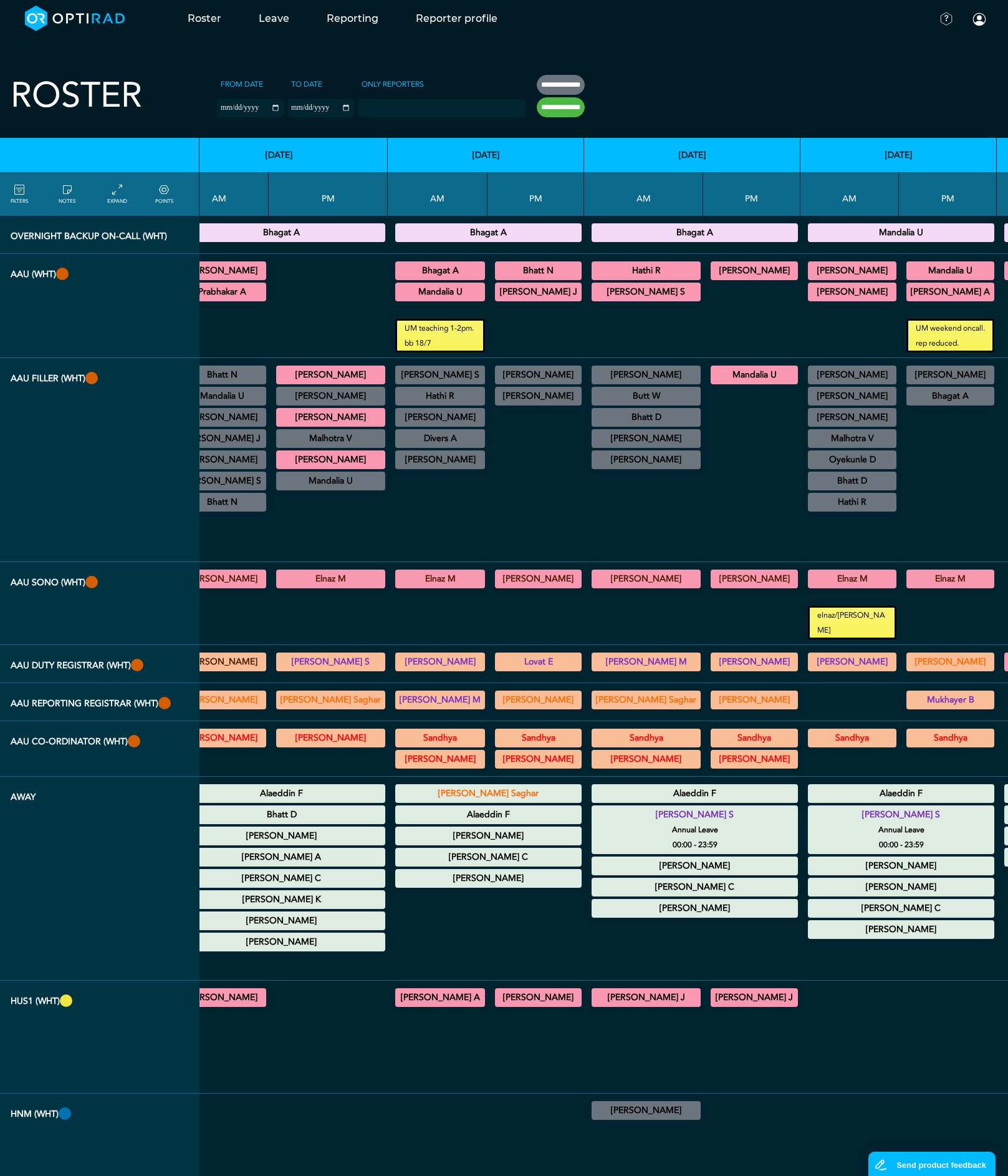
click at [601, 822] on small "Annual Leave" at bounding box center [695, 830] width 217 height 15
click at [594, 807] on summary "[PERSON_NAME] S" at bounding box center [695, 815] width 203 height 15
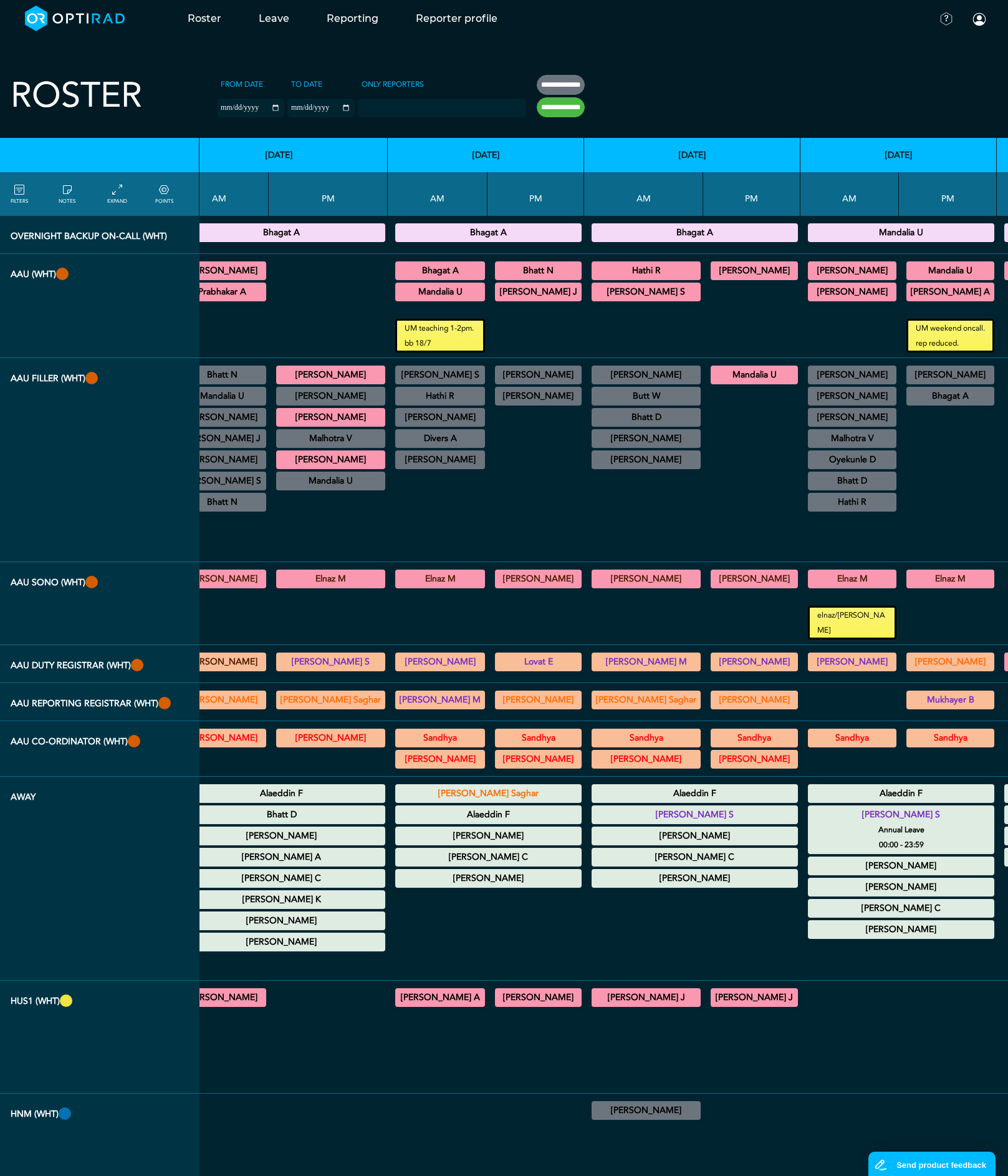
click at [810, 807] on summary "[PERSON_NAME] S" at bounding box center [901, 815] width 183 height 15
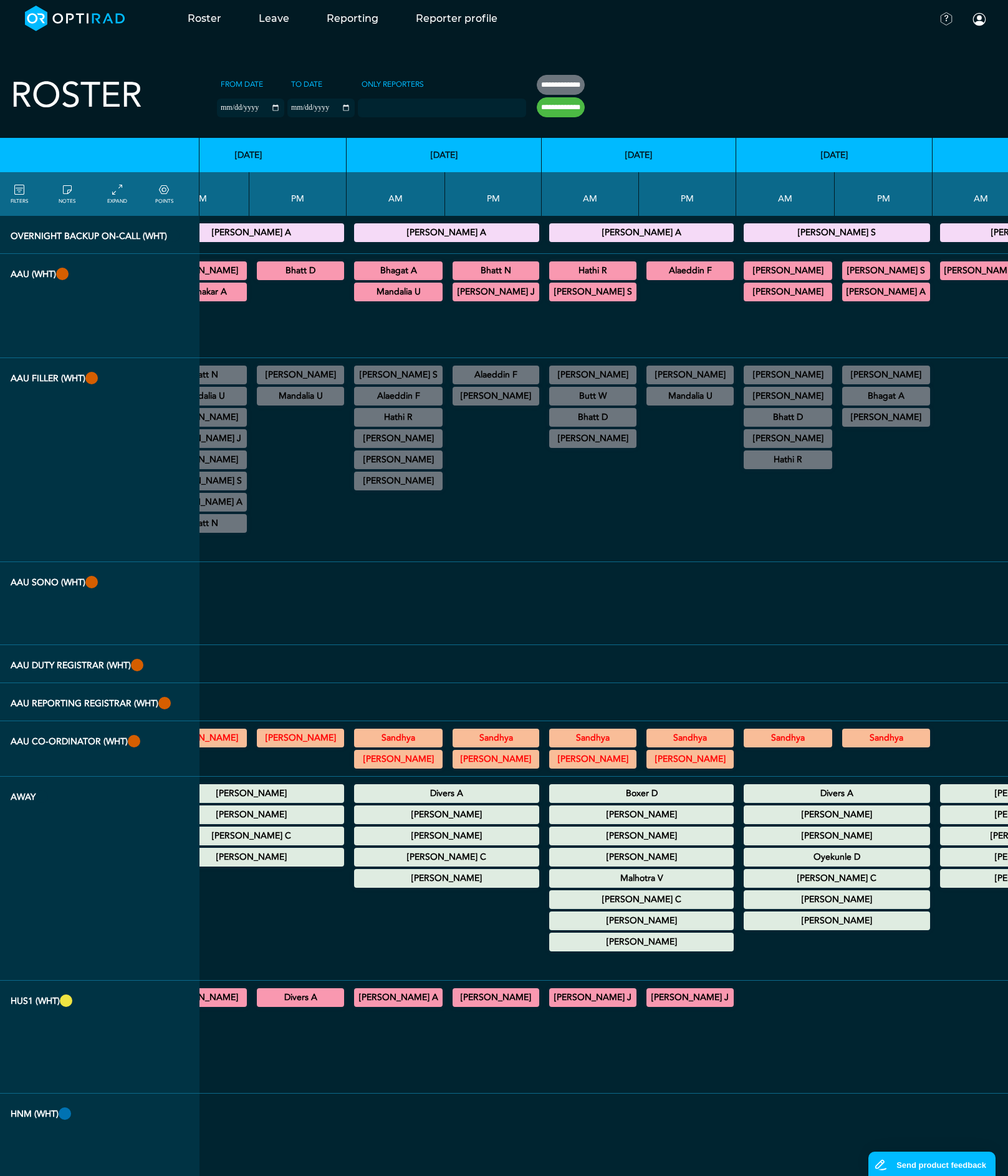
scroll to position [0, 5769]
